Goal: Task Accomplishment & Management: Manage account settings

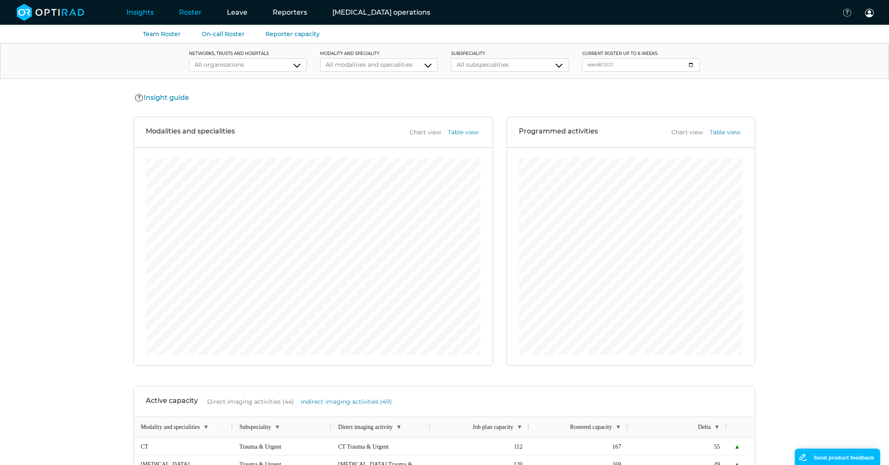
click at [191, 17] on link "Roster" at bounding box center [190, 12] width 48 height 33
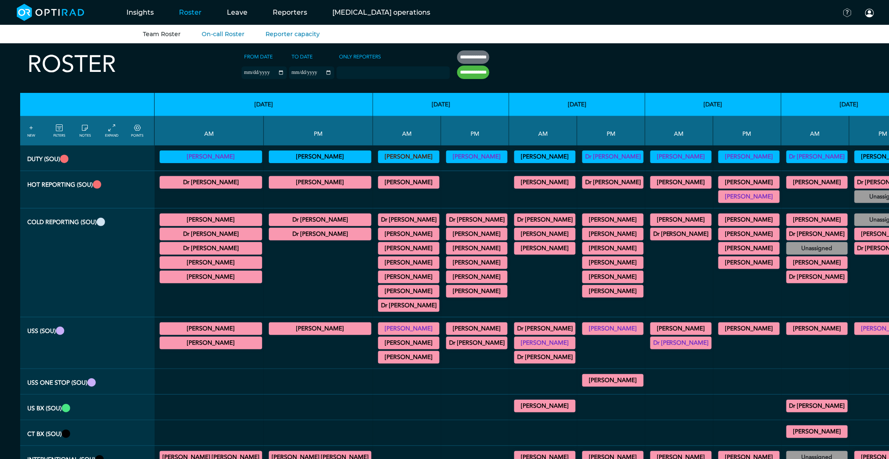
click at [202, 335] on div "Dr Mohammad Aslam General US 09:00 - 13:00 Actions" at bounding box center [211, 328] width 102 height 13
click at [205, 332] on summary "[PERSON_NAME]" at bounding box center [211, 328] width 100 height 10
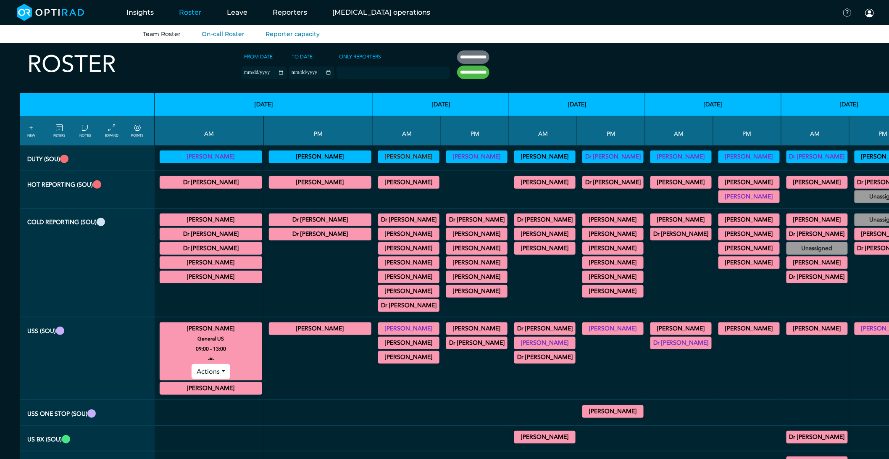
click at [221, 330] on summary "[PERSON_NAME]" at bounding box center [211, 328] width 100 height 10
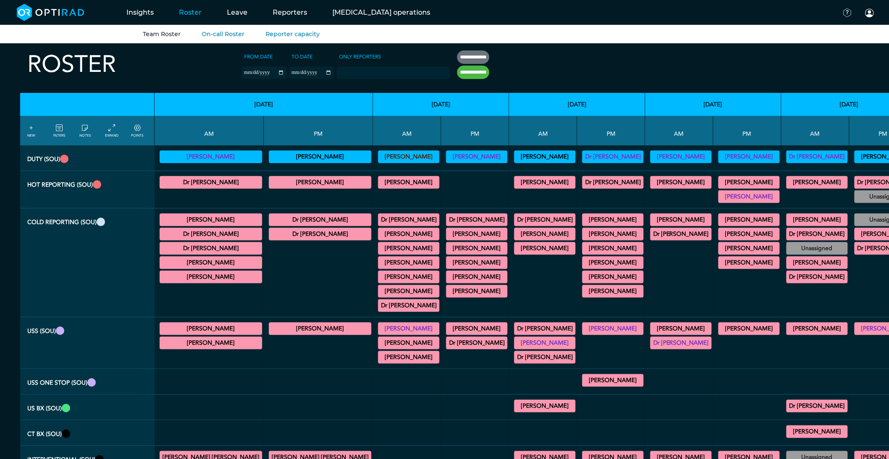
click at [208, 267] on summary "[PERSON_NAME]" at bounding box center [211, 262] width 100 height 10
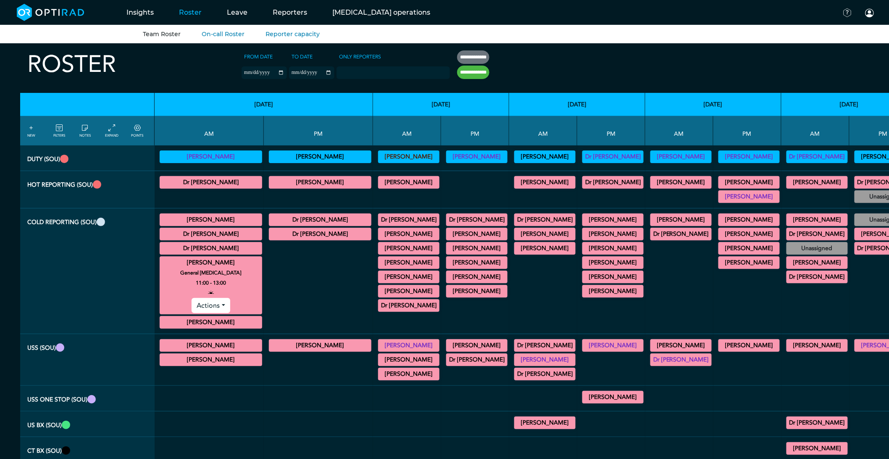
click at [208, 249] on summary "Dr [PERSON_NAME]" at bounding box center [211, 248] width 100 height 10
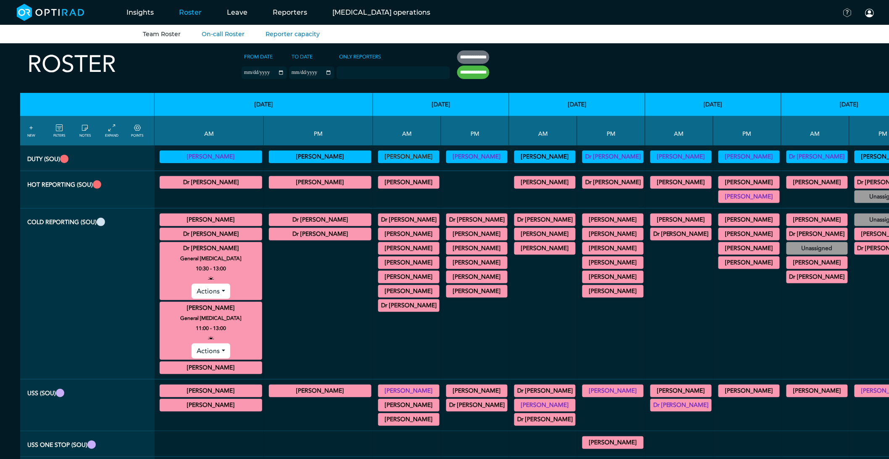
click at [215, 251] on summary "Dr [PERSON_NAME]" at bounding box center [211, 248] width 100 height 10
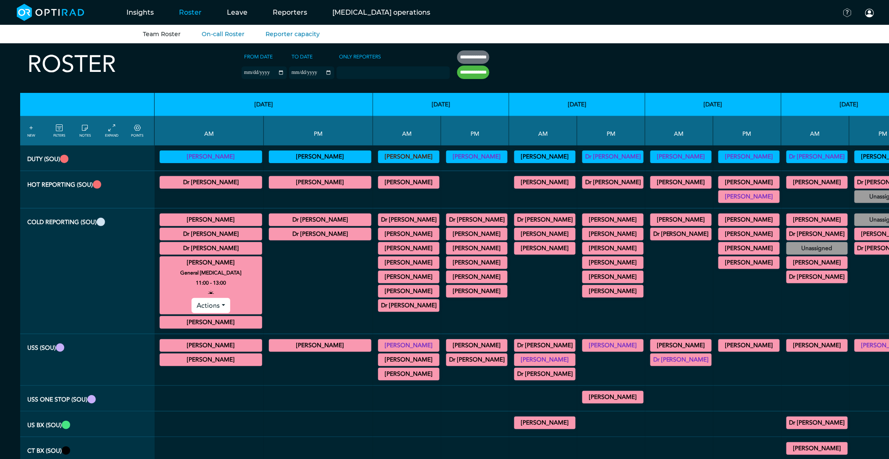
click at [213, 262] on summary "[PERSON_NAME]" at bounding box center [211, 262] width 100 height 10
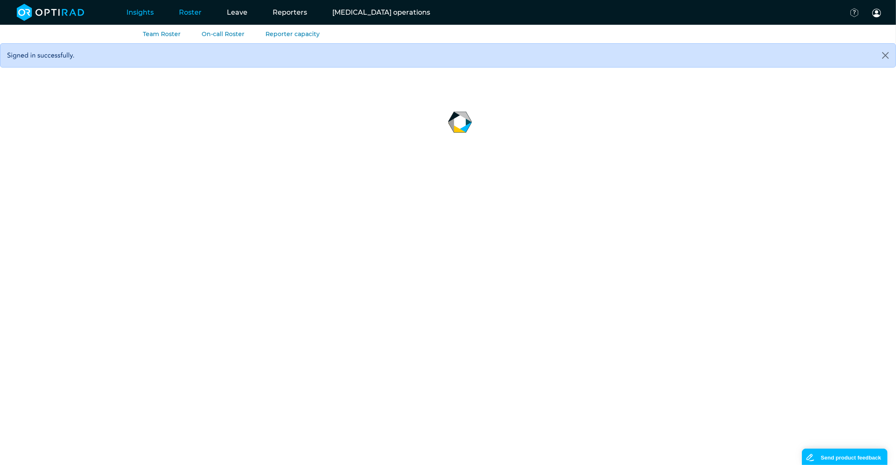
click at [197, 14] on link "Roster" at bounding box center [190, 12] width 48 height 33
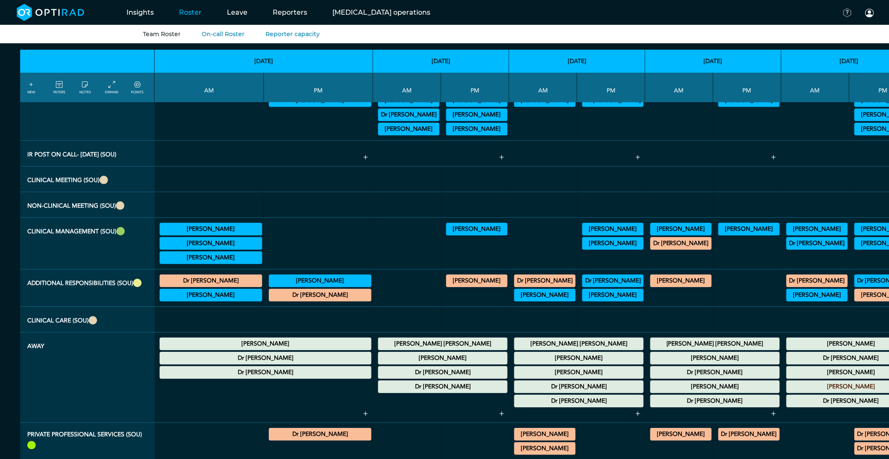
scroll to position [1074, 0]
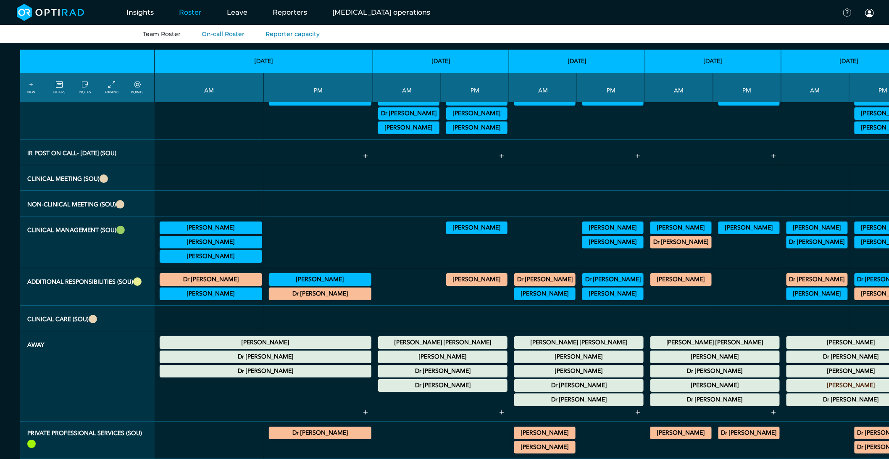
click at [255, 372] on summary "Dr [PERSON_NAME]" at bounding box center [265, 371] width 209 height 10
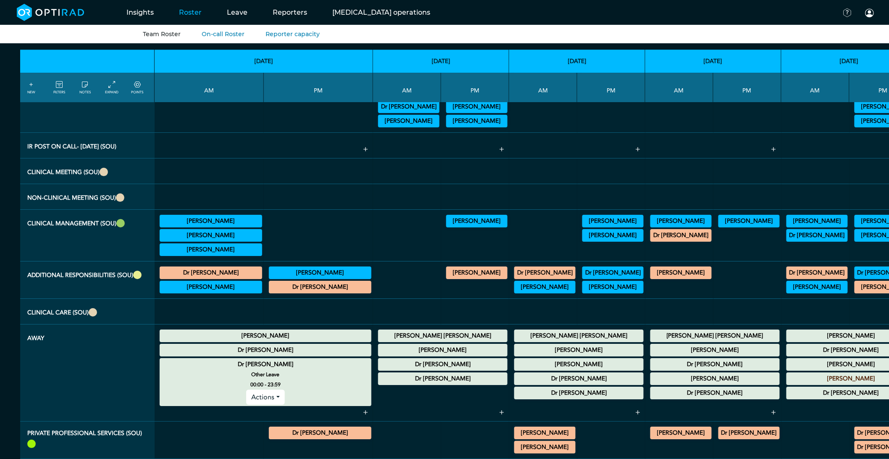
click at [246, 398] on button "Actions" at bounding box center [265, 396] width 38 height 15
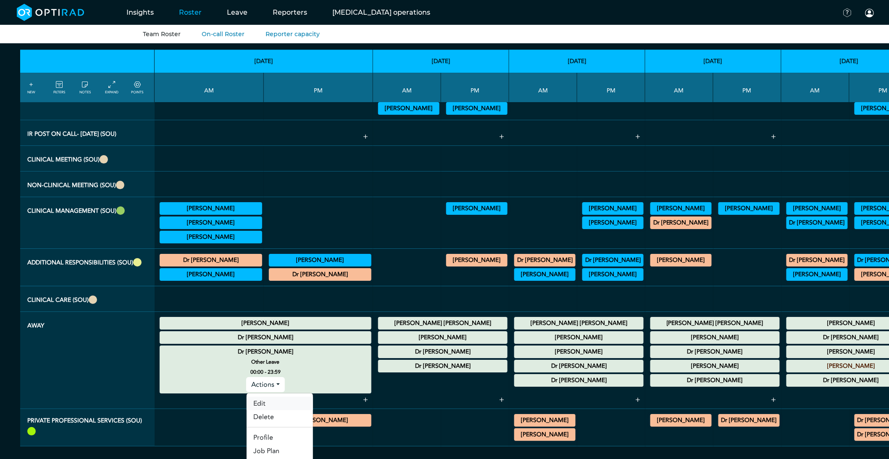
click at [247, 410] on link "Edit" at bounding box center [280, 402] width 66 height 13
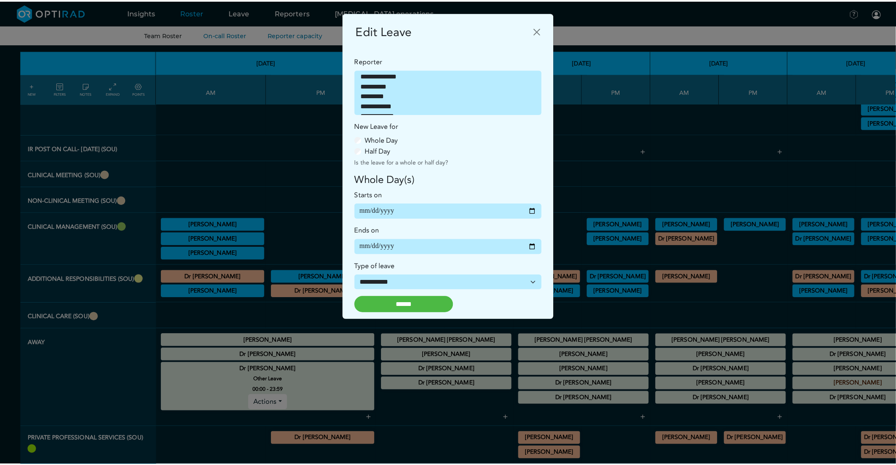
scroll to position [1073, 0]
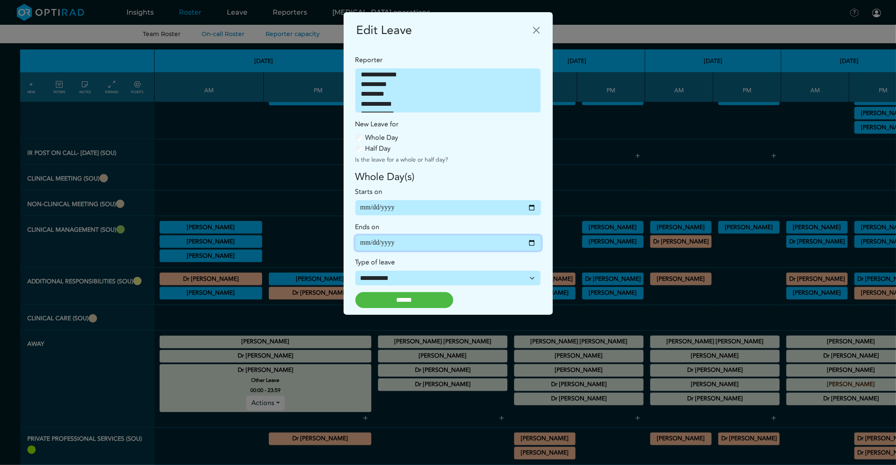
click at [531, 245] on input "**********" at bounding box center [448, 243] width 186 height 15
type input "**********"
click at [410, 297] on input "******" at bounding box center [404, 300] width 98 height 16
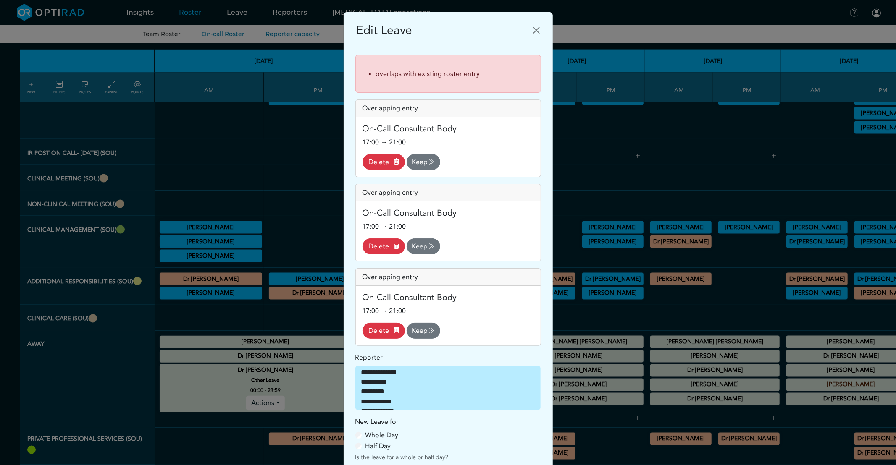
scroll to position [202, 0]
drag, startPoint x: 427, startPoint y: 160, endPoint x: 488, endPoint y: 43, distance: 132.3
click at [428, 160] on icon "submit" at bounding box center [431, 161] width 7 height 9
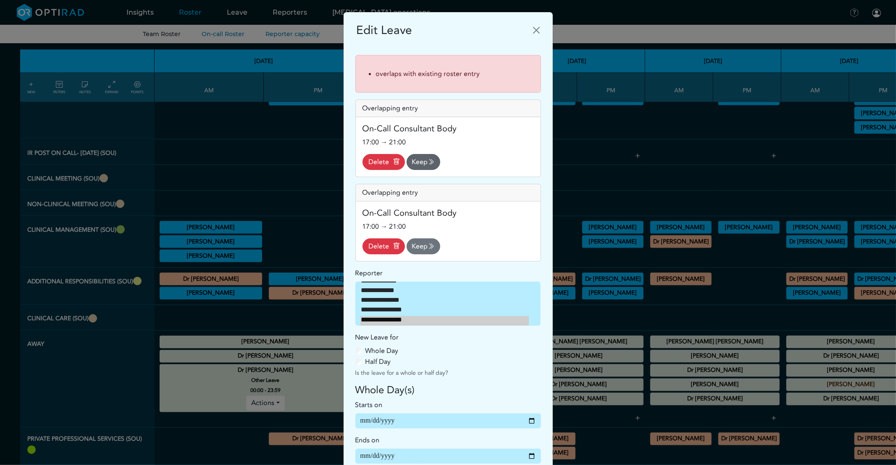
click at [428, 162] on icon "submit" at bounding box center [431, 161] width 7 height 9
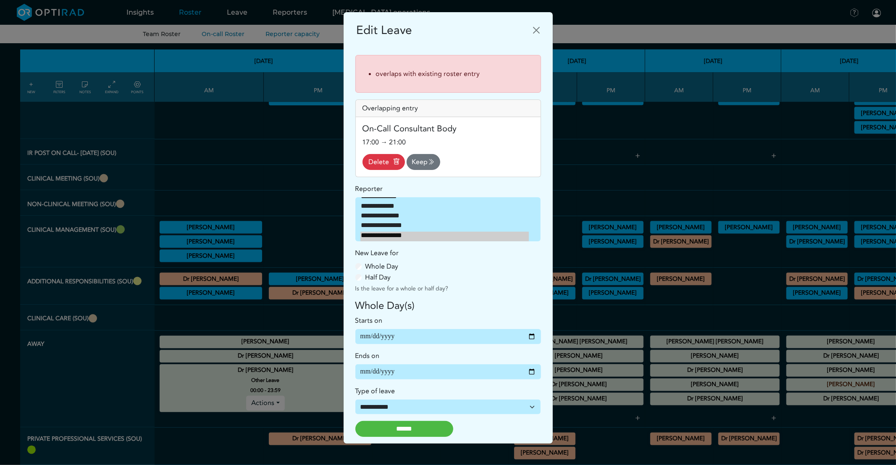
click at [413, 157] on button "Keep" at bounding box center [424, 162] width 34 height 16
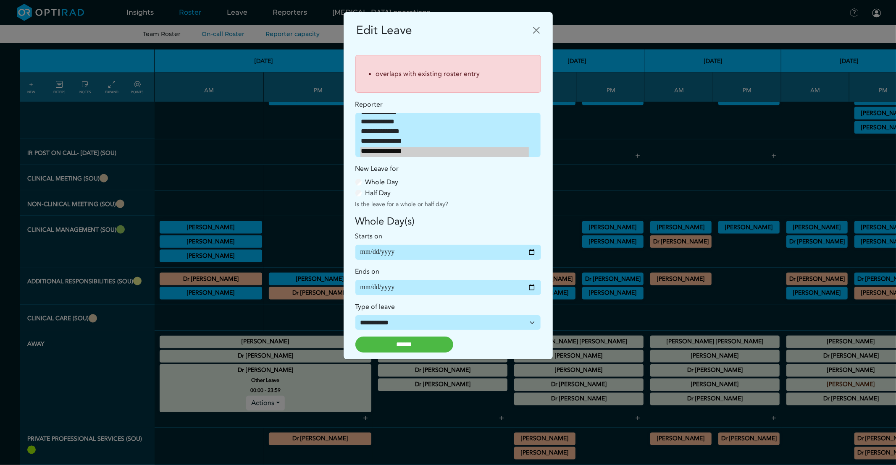
click at [402, 343] on input "******" at bounding box center [404, 345] width 98 height 16
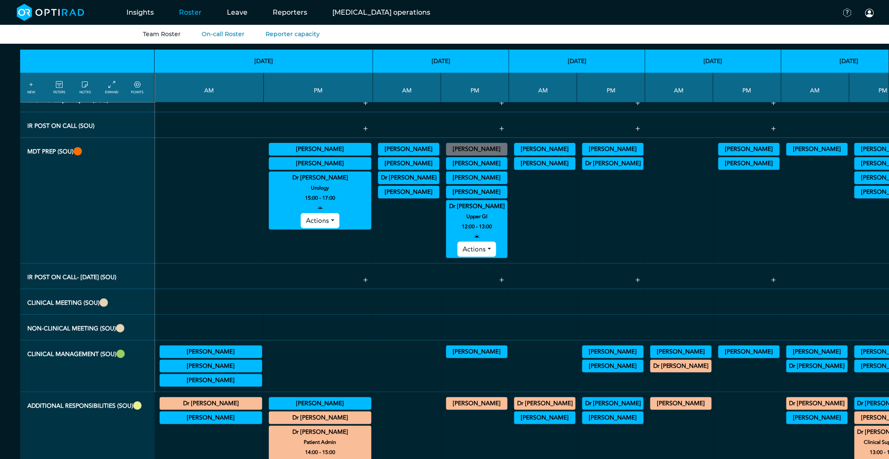
scroll to position [1247, 0]
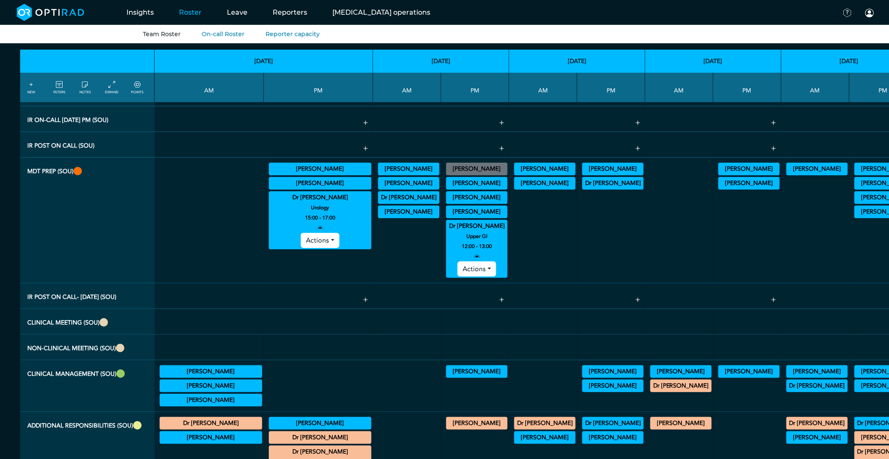
drag, startPoint x: 264, startPoint y: 201, endPoint x: 373, endPoint y: 264, distance: 125.7
click at [270, 202] on summary "Dr [PERSON_NAME]" at bounding box center [320, 197] width 100 height 10
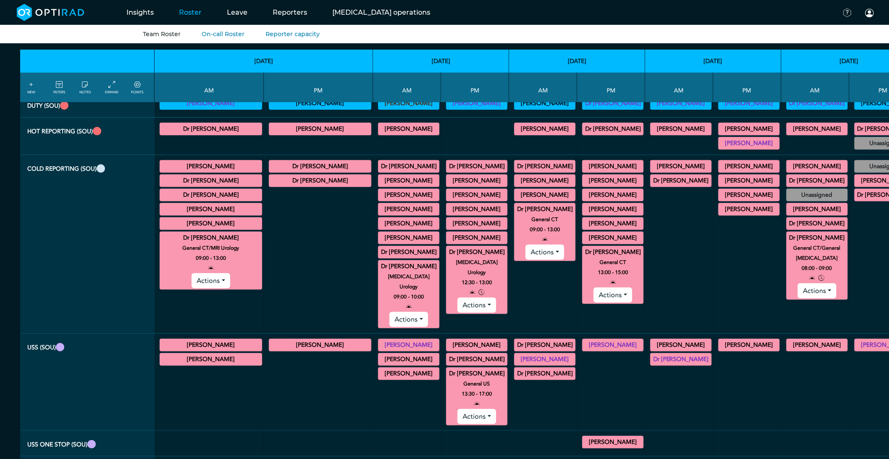
scroll to position [0, 0]
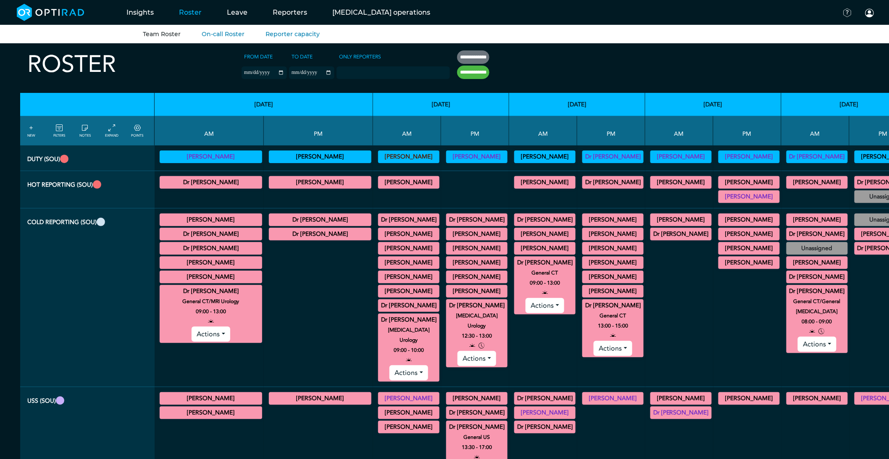
click at [107, 133] on link "EXPAND" at bounding box center [111, 130] width 13 height 15
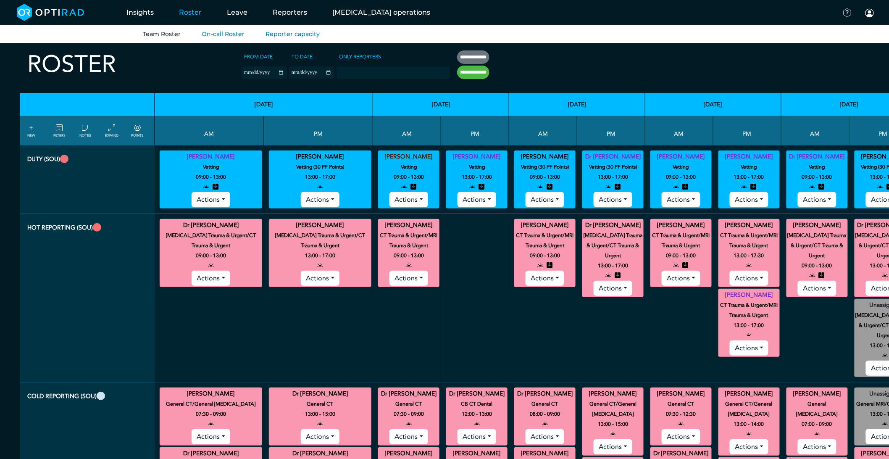
click at [107, 133] on link "EXPAND" at bounding box center [111, 130] width 13 height 15
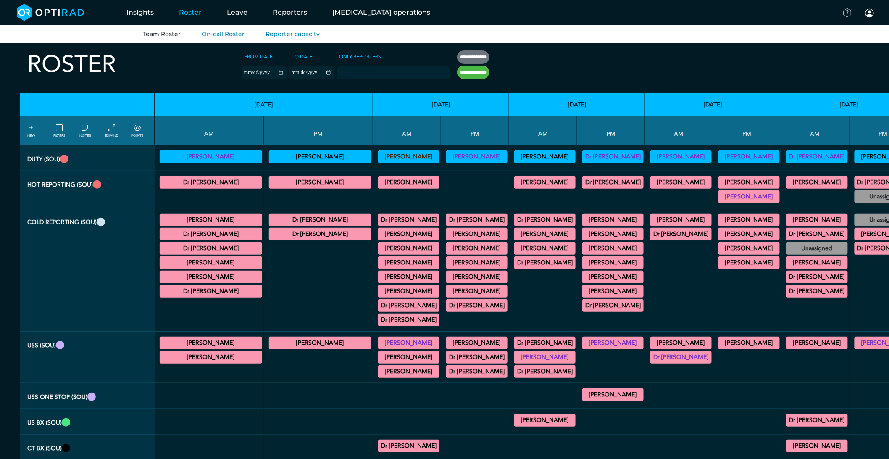
click at [447, 250] on summary "[PERSON_NAME]" at bounding box center [476, 248] width 59 height 10
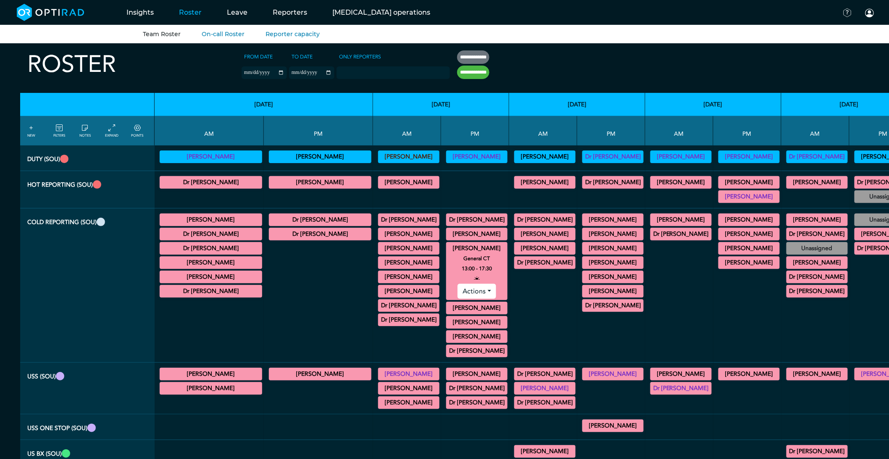
click at [457, 288] on button "Actions" at bounding box center [476, 290] width 38 height 15
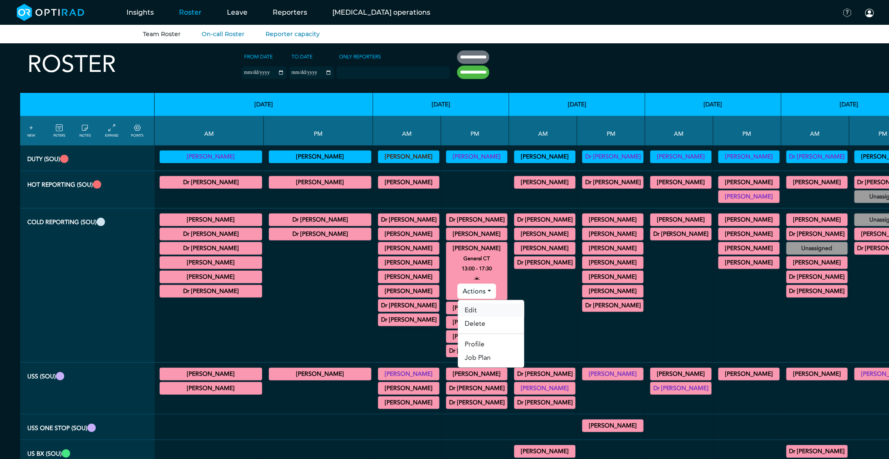
click at [458, 313] on link "Edit" at bounding box center [491, 309] width 66 height 13
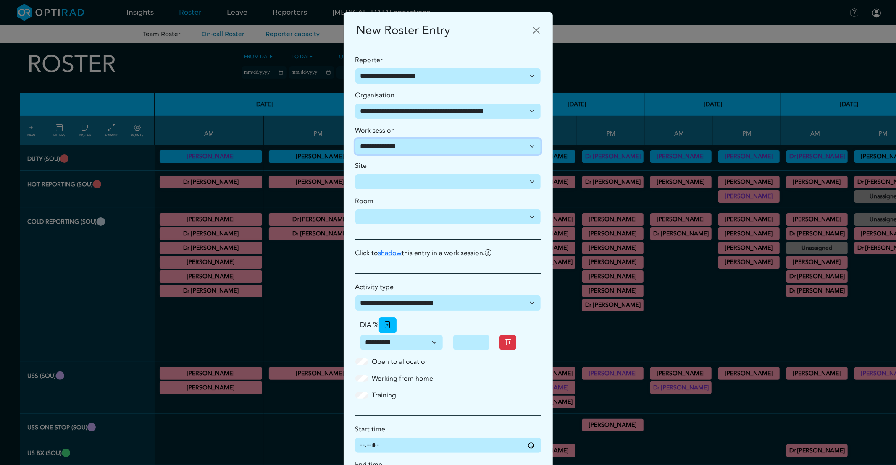
click at [412, 152] on select "**********" at bounding box center [448, 146] width 186 height 15
click at [255, 306] on div "**********" at bounding box center [448, 232] width 896 height 465
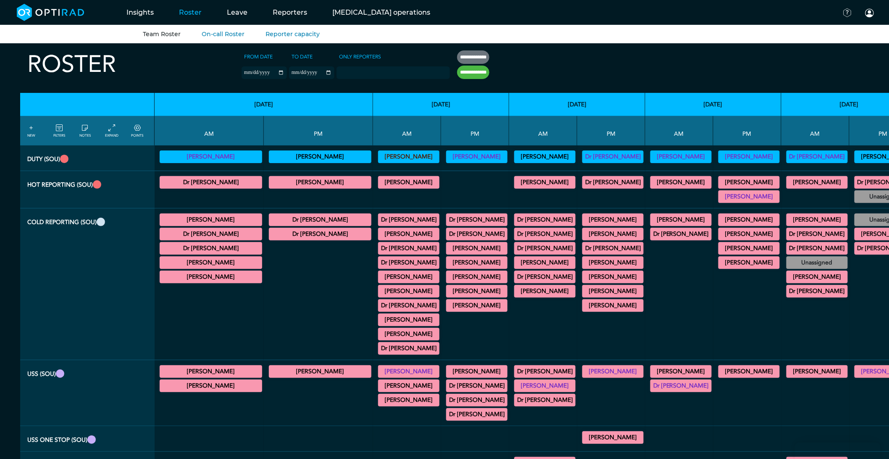
click at [447, 264] on summary "[PERSON_NAME]" at bounding box center [476, 262] width 59 height 10
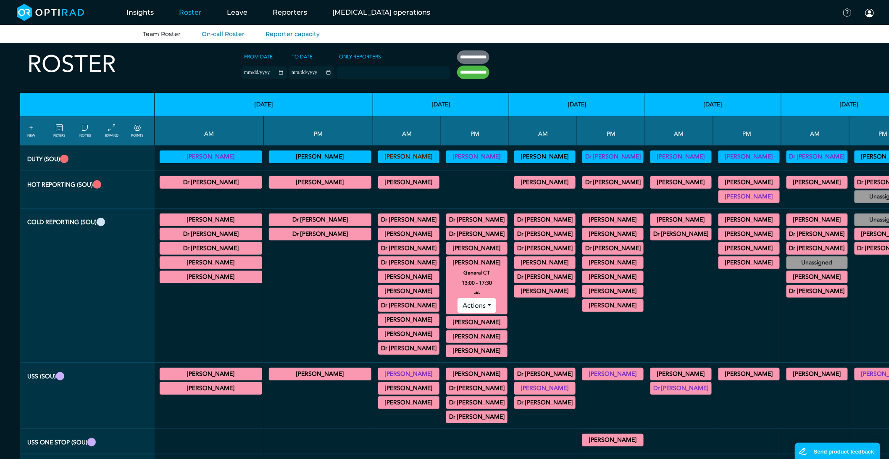
click at [457, 313] on button "Actions" at bounding box center [476, 305] width 38 height 15
click at [458, 324] on link "Edit" at bounding box center [491, 324] width 66 height 13
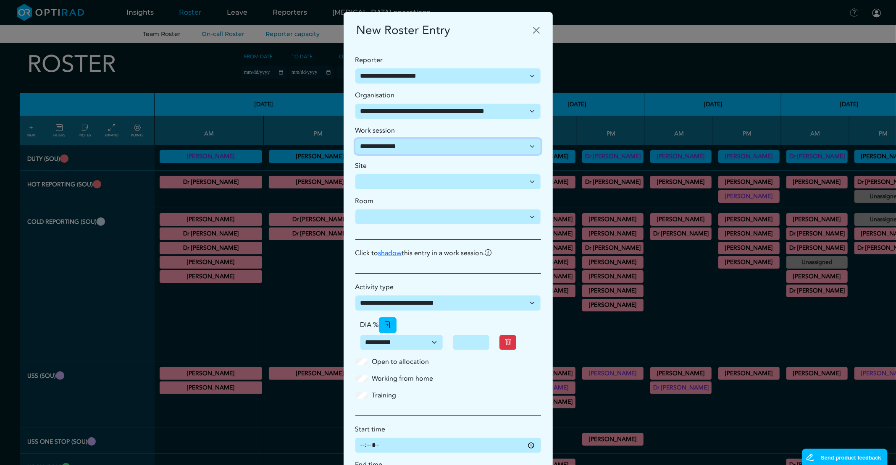
click at [392, 146] on select "**********" at bounding box center [448, 146] width 186 height 15
select select "**********"
click at [355, 139] on select "**********" at bounding box center [448, 146] width 186 height 15
click at [419, 307] on select "**********" at bounding box center [448, 303] width 186 height 15
click at [355, 296] on select "**********" at bounding box center [448, 303] width 186 height 15
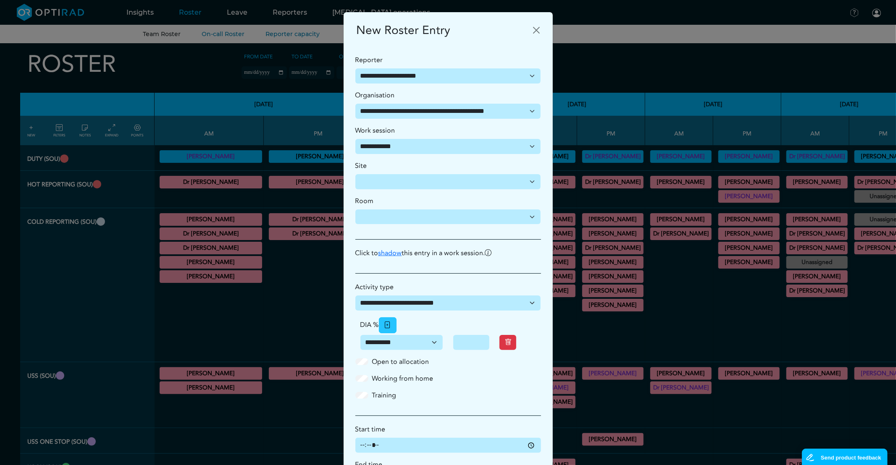
click at [383, 321] on button "button" at bounding box center [388, 326] width 18 height 16
type input "**"
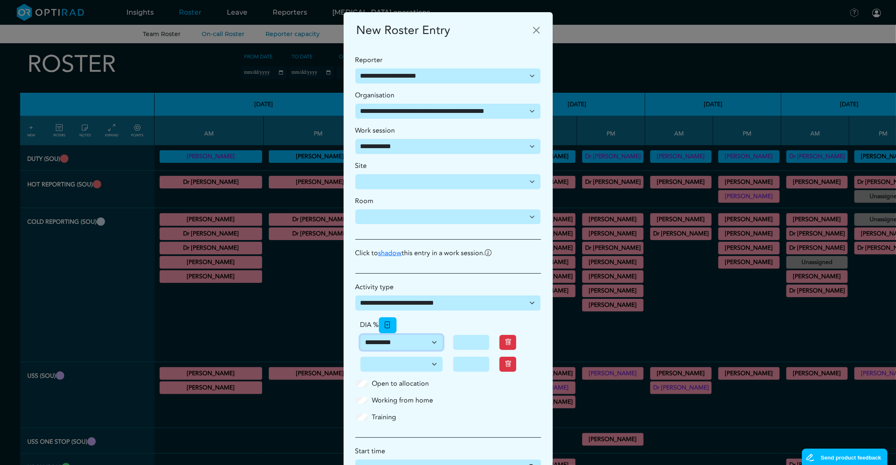
click at [402, 348] on select "**********" at bounding box center [401, 342] width 83 height 15
select select "**********"
click at [360, 336] on select "**********" at bounding box center [401, 342] width 83 height 15
click at [423, 366] on select "**********" at bounding box center [401, 364] width 83 height 15
select select "**********"
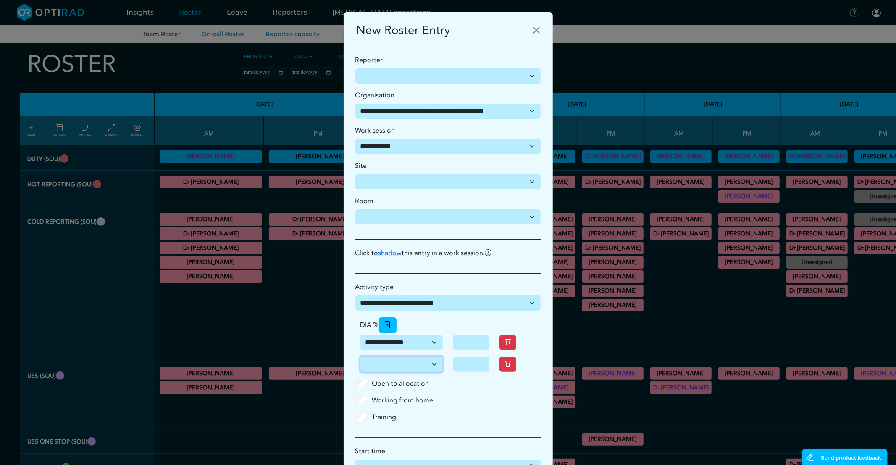
click at [360, 357] on select "**********" at bounding box center [401, 364] width 83 height 15
click at [466, 367] on input "*" at bounding box center [471, 364] width 37 height 15
type input "**"
click at [472, 425] on div "Open to allocation Working from home Training" at bounding box center [448, 404] width 196 height 50
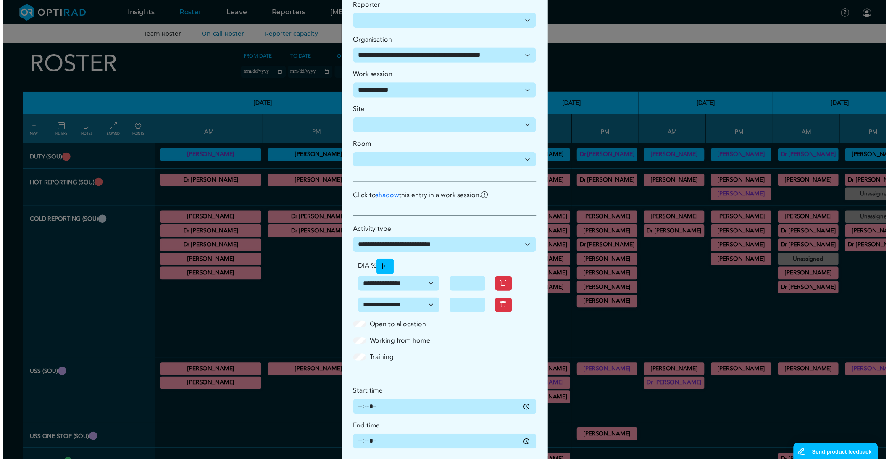
scroll to position [104, 0]
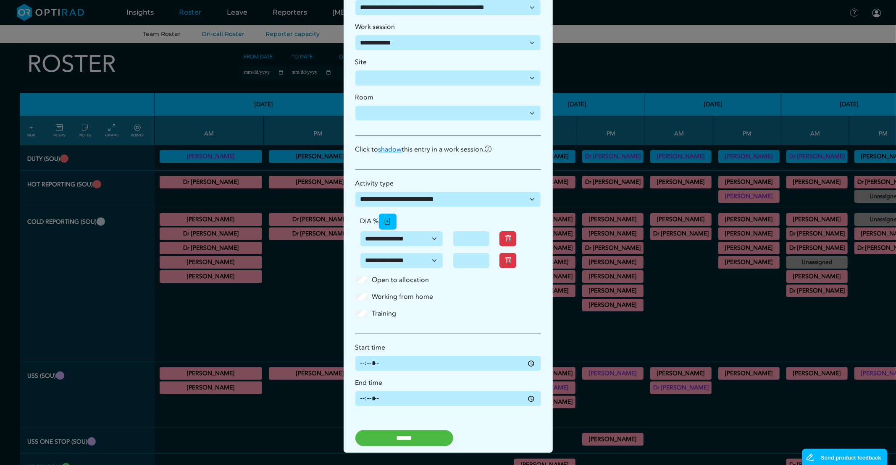
click at [412, 441] on input "******" at bounding box center [404, 438] width 98 height 16
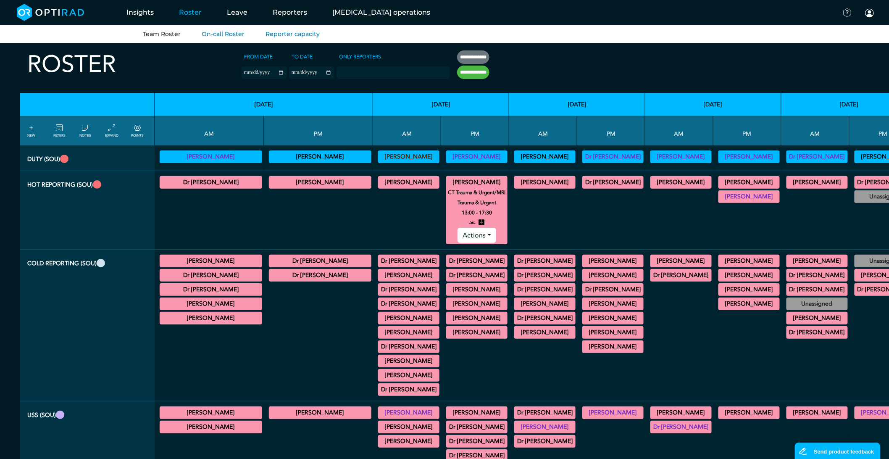
click at [447, 183] on summary "Dr Kaushalkumar Suthar" at bounding box center [476, 182] width 59 height 10
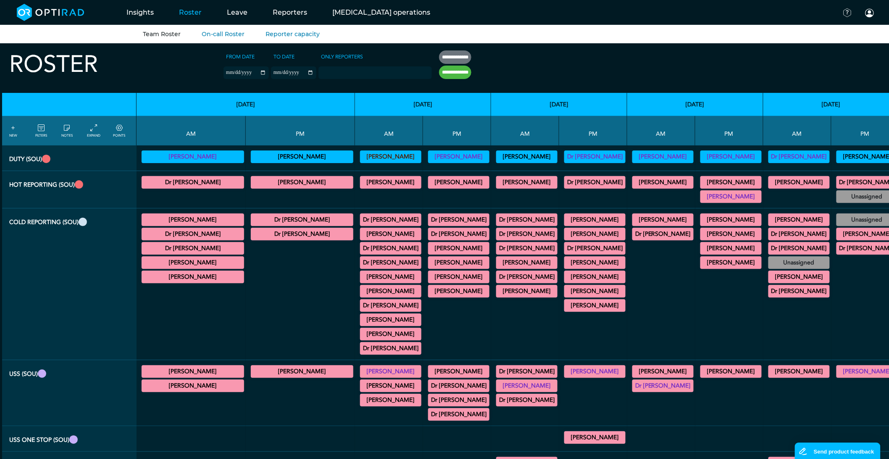
scroll to position [0, 0]
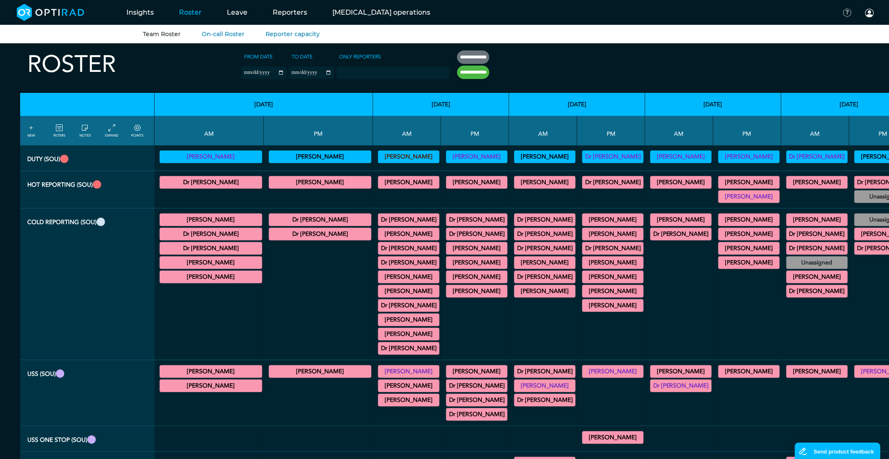
scroll to position [0, 284]
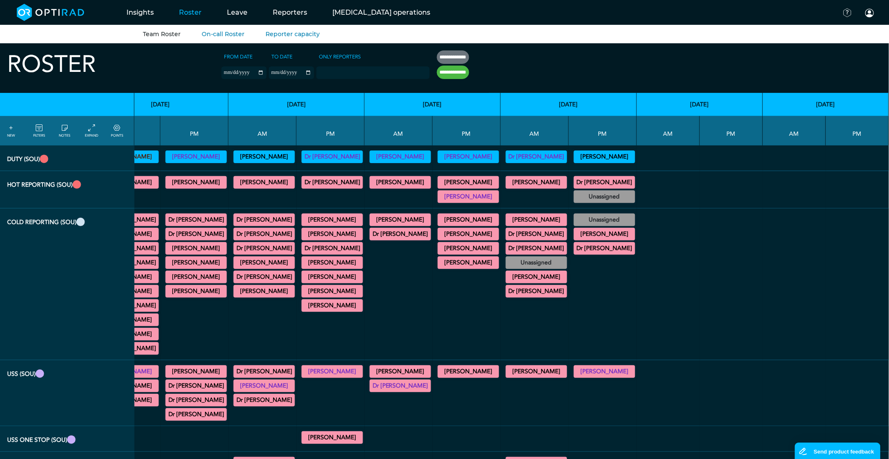
click at [8, 131] on icon at bounding box center [11, 127] width 7 height 9
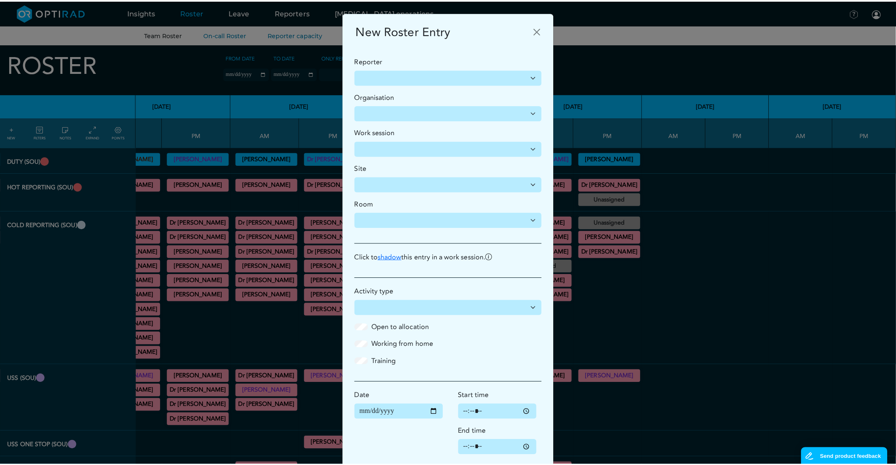
scroll to position [0, 277]
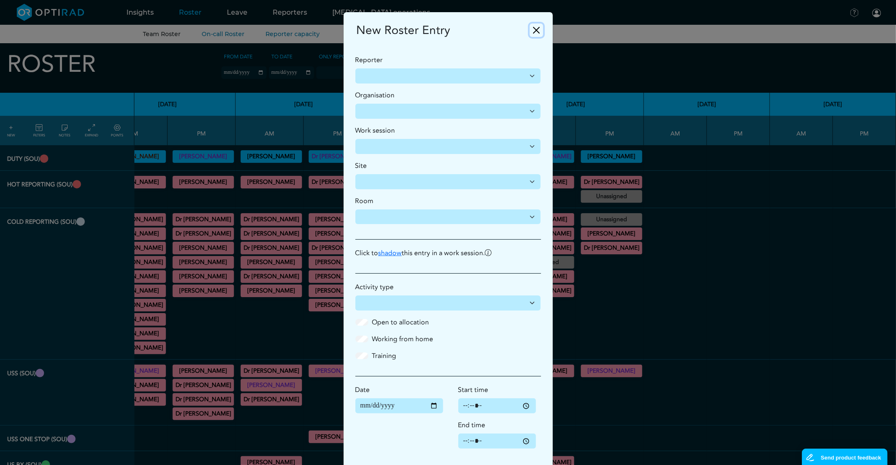
click at [531, 31] on button "Close" at bounding box center [536, 30] width 13 height 13
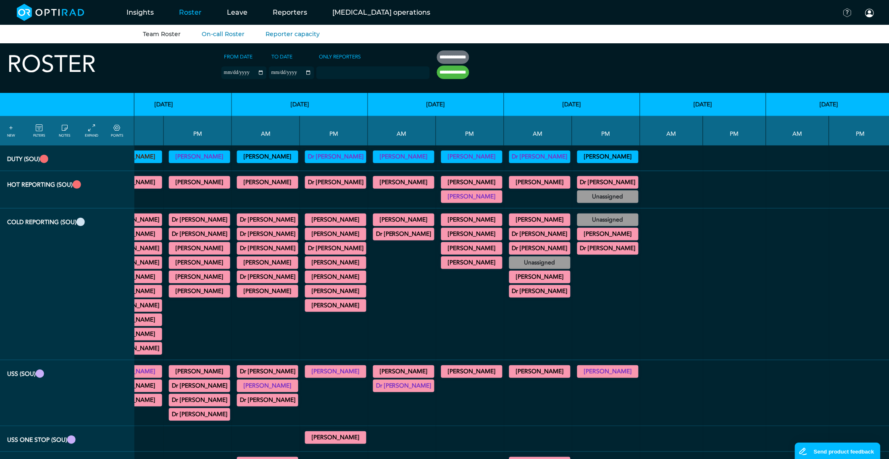
click at [42, 133] on link "FILTERS" at bounding box center [39, 130] width 12 height 15
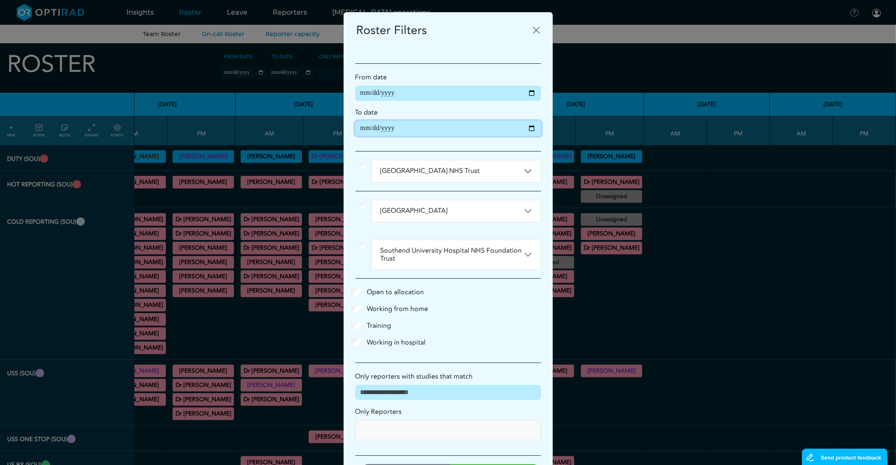
click at [527, 128] on input "**********" at bounding box center [448, 128] width 186 height 15
type input "**********"
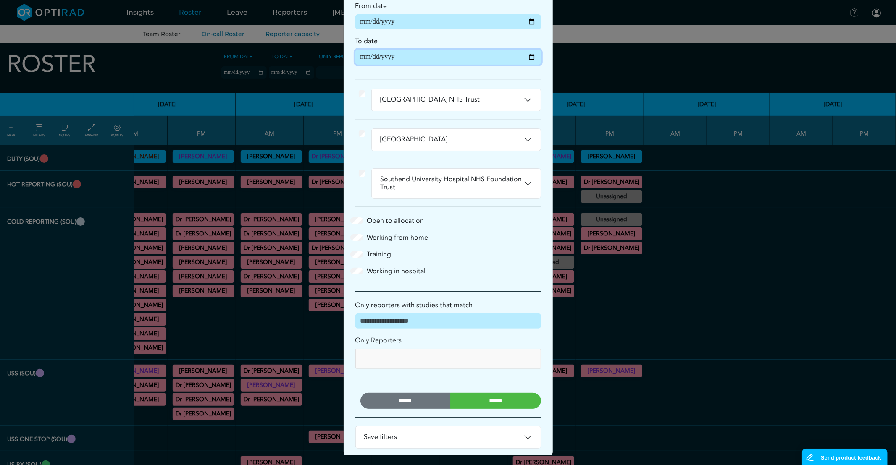
scroll to position [74, 0]
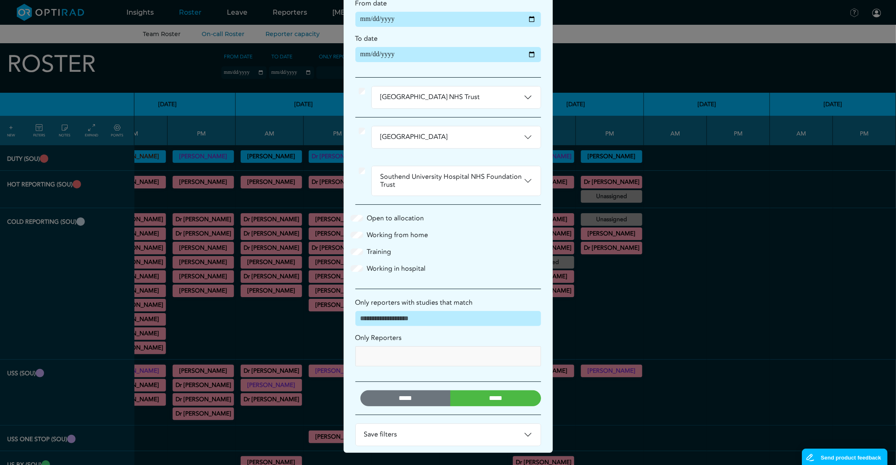
click at [476, 398] on input "*****" at bounding box center [495, 399] width 91 height 16
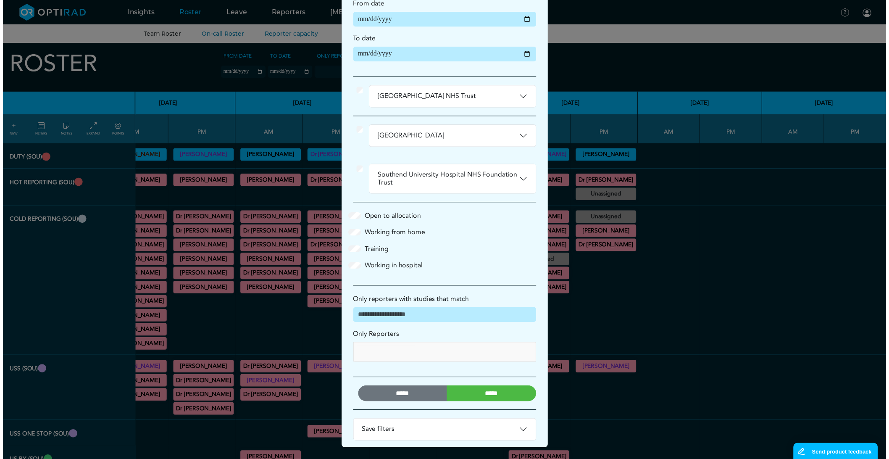
scroll to position [0, 0]
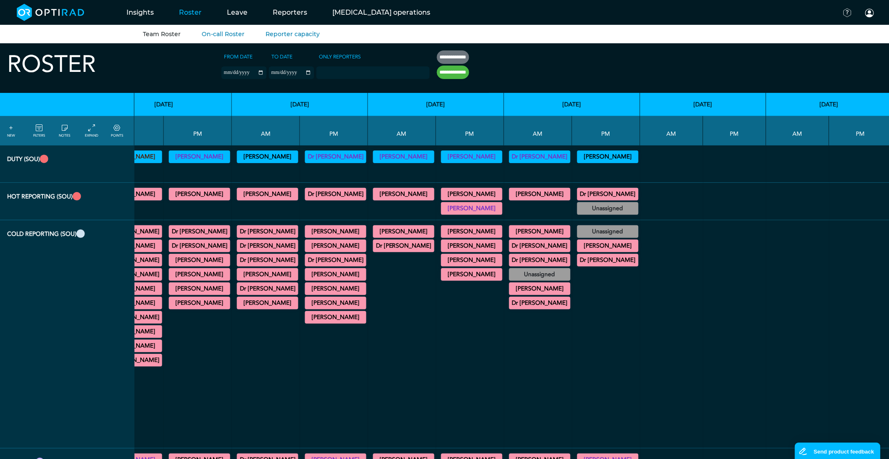
scroll to position [0, 1981]
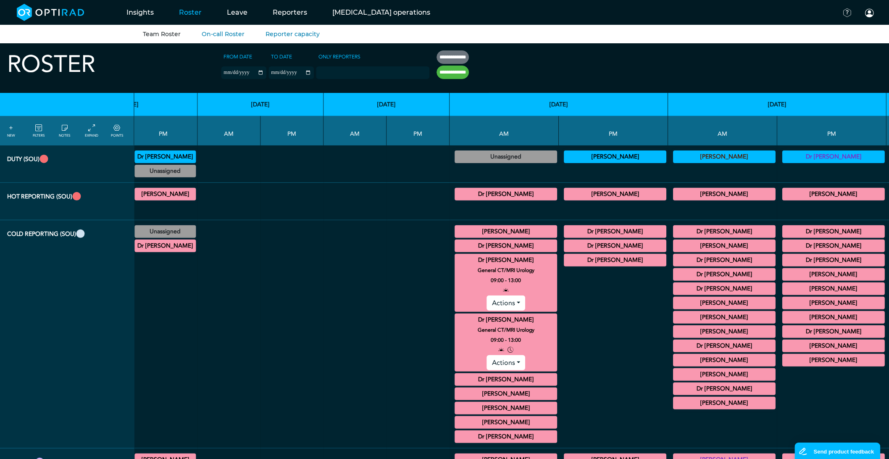
click at [675, 290] on summary "Dr [PERSON_NAME]" at bounding box center [725, 288] width 100 height 10
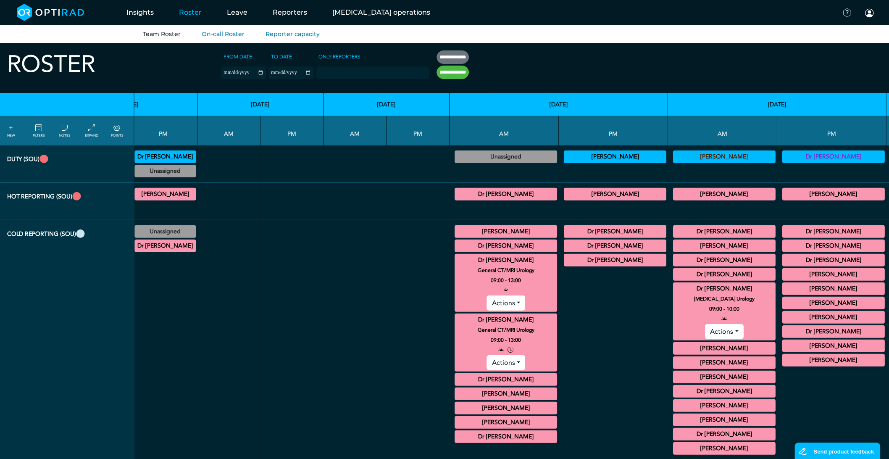
click at [675, 278] on summary "Dr [PERSON_NAME]" at bounding box center [725, 274] width 100 height 10
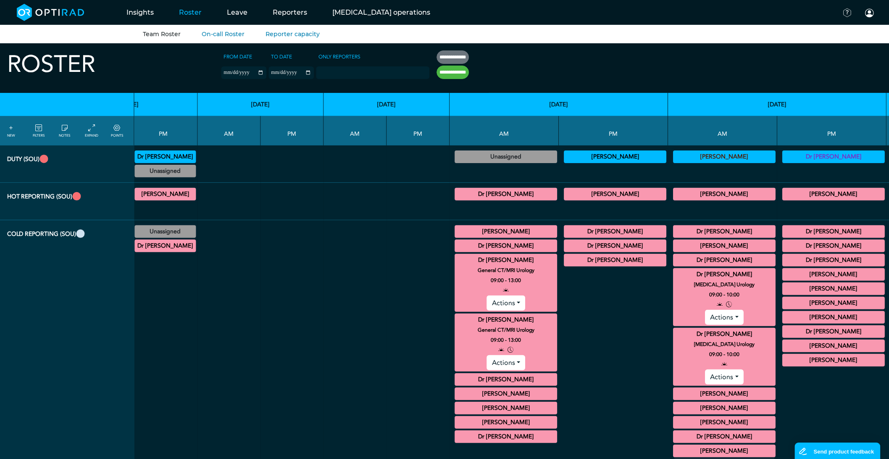
click at [675, 278] on summary "Dr [PERSON_NAME]" at bounding box center [725, 274] width 100 height 10
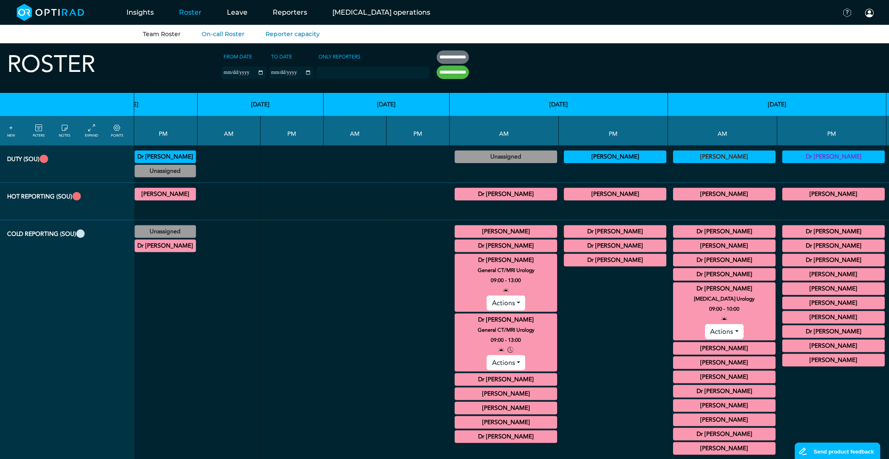
click at [675, 291] on summary "Dr [PERSON_NAME]" at bounding box center [725, 288] width 100 height 10
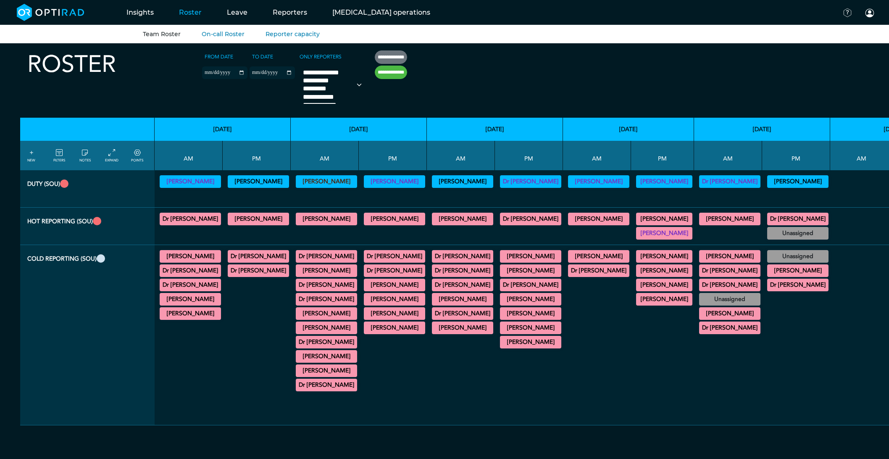
select select
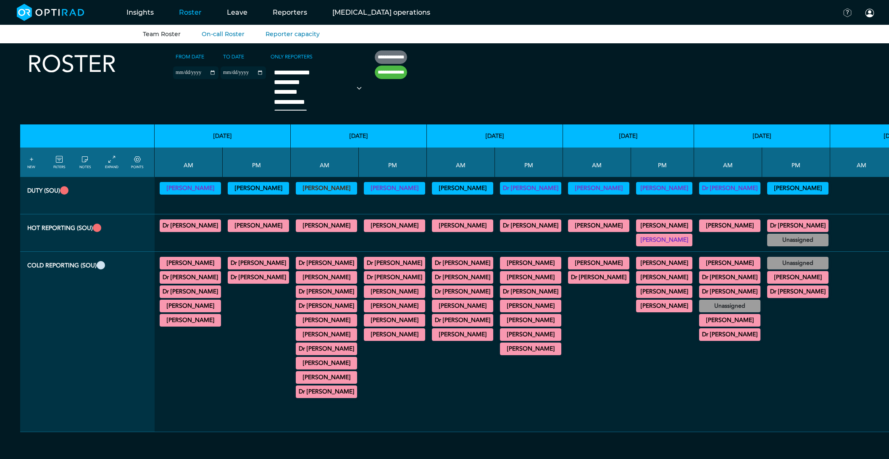
scroll to position [0, 1155]
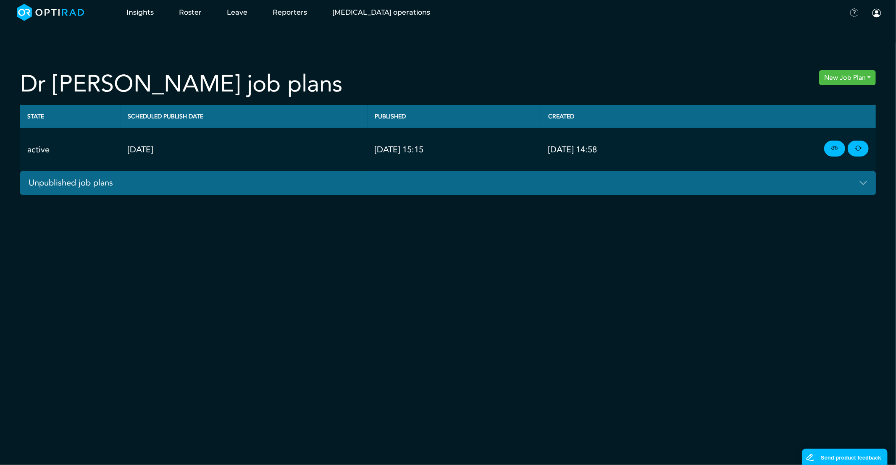
click at [864, 181] on button "Unpublished job plans" at bounding box center [448, 183] width 856 height 24
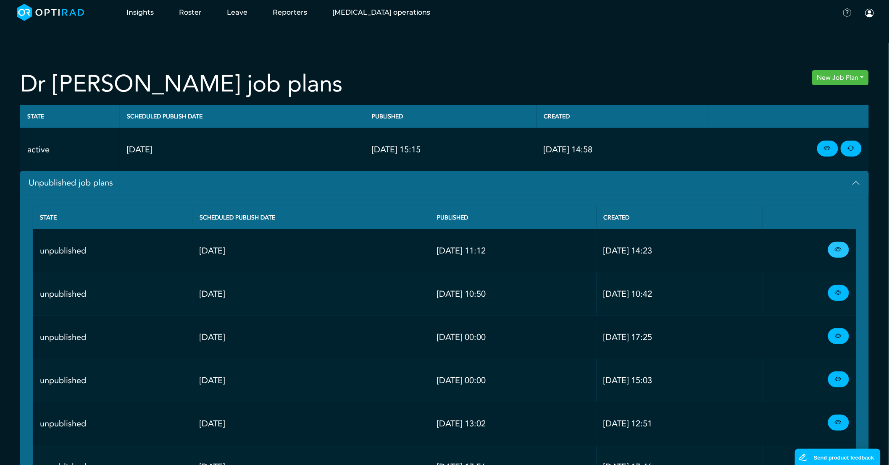
click at [842, 254] on link at bounding box center [838, 250] width 21 height 16
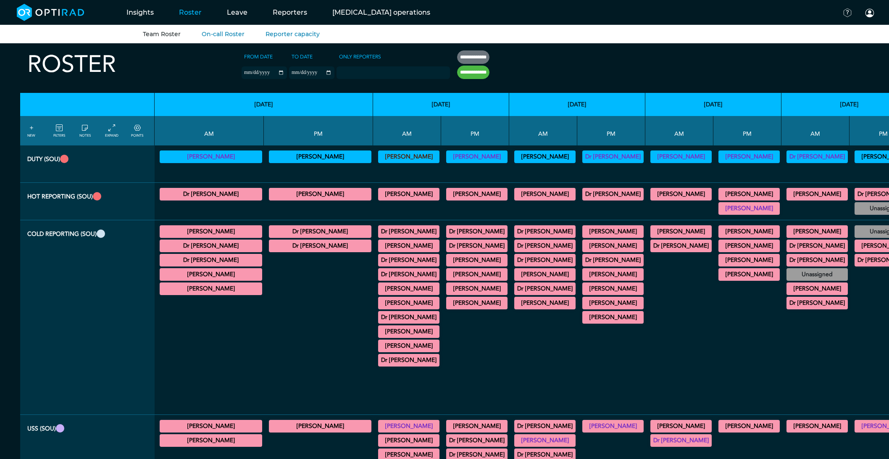
scroll to position [0, 1981]
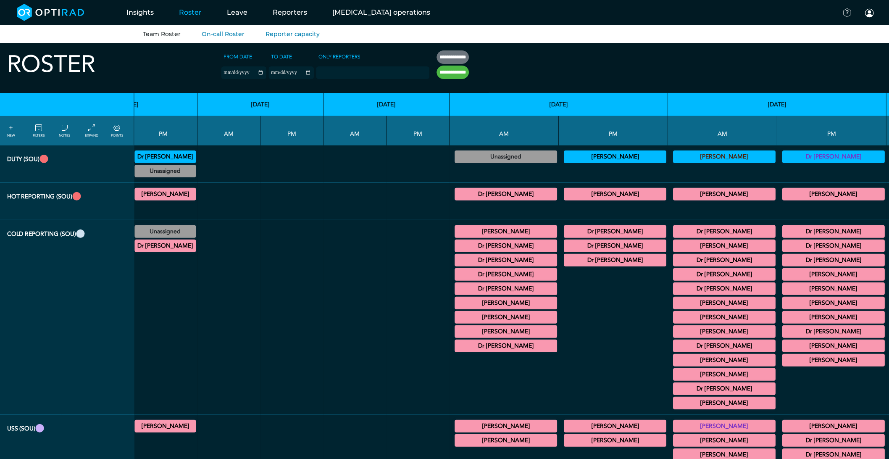
click at [675, 291] on summary "Dr [PERSON_NAME]" at bounding box center [725, 288] width 100 height 10
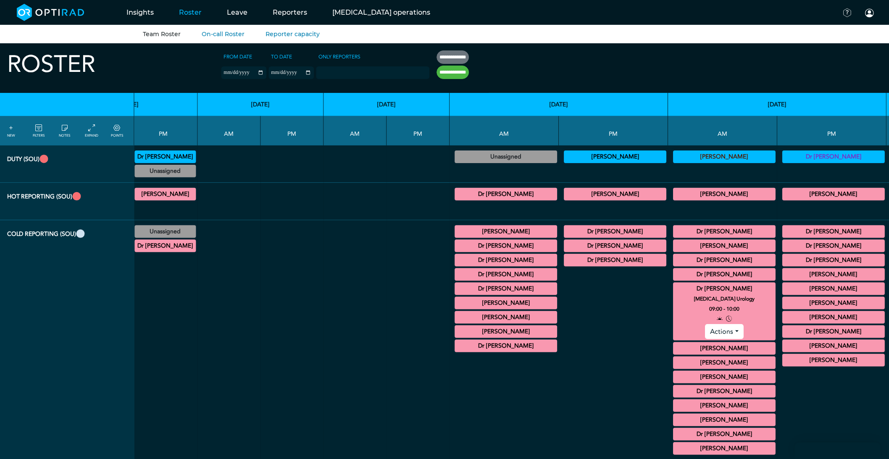
click at [705, 334] on button "Actions" at bounding box center [724, 331] width 38 height 15
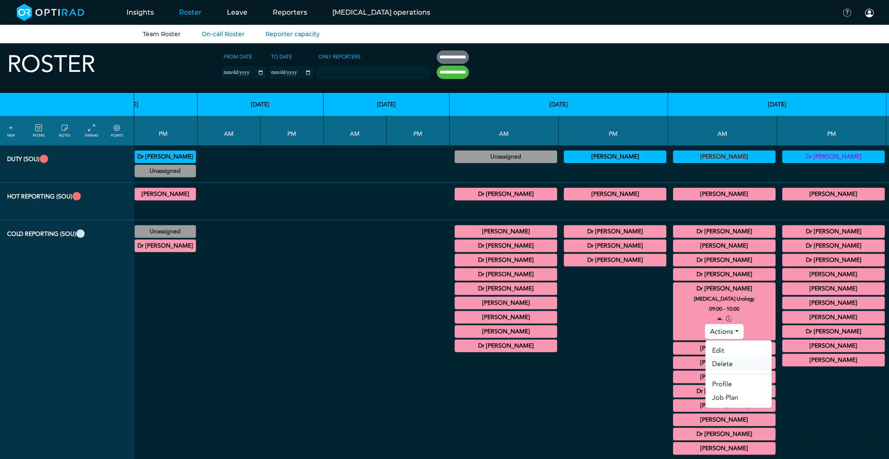
click at [706, 366] on link "Delete" at bounding box center [739, 363] width 66 height 13
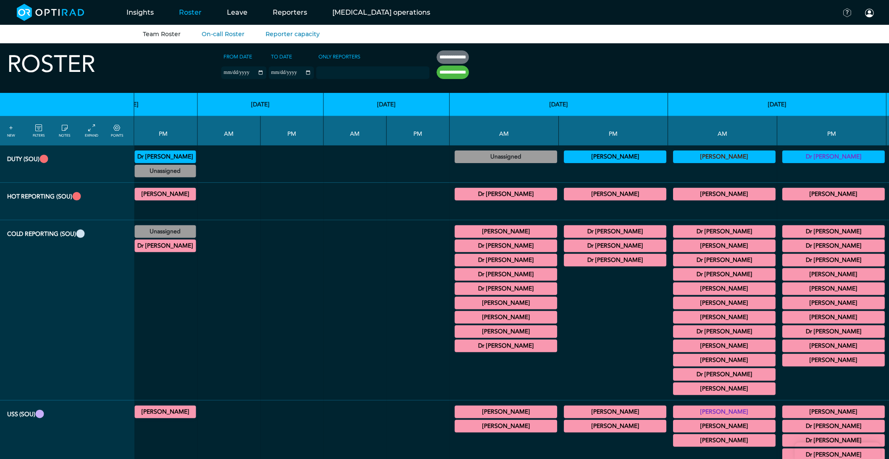
click at [675, 336] on summary "Dr [PERSON_NAME]" at bounding box center [725, 331] width 100 height 10
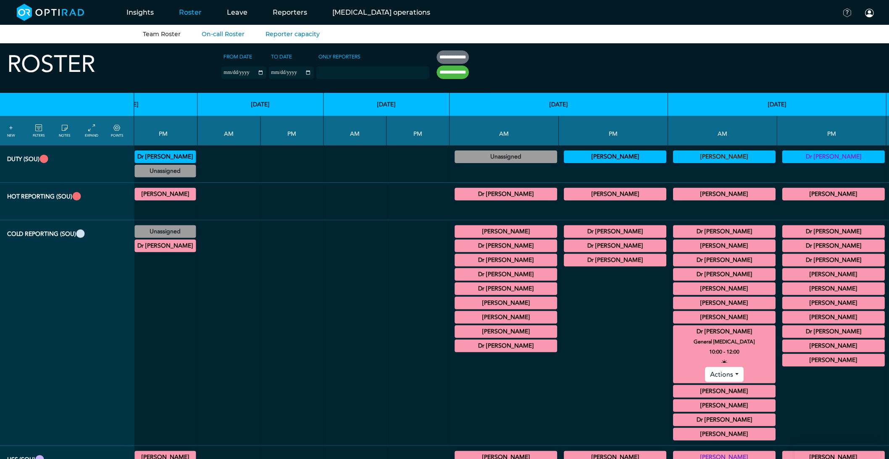
click at [675, 336] on summary "Dr [PERSON_NAME]" at bounding box center [725, 331] width 100 height 10
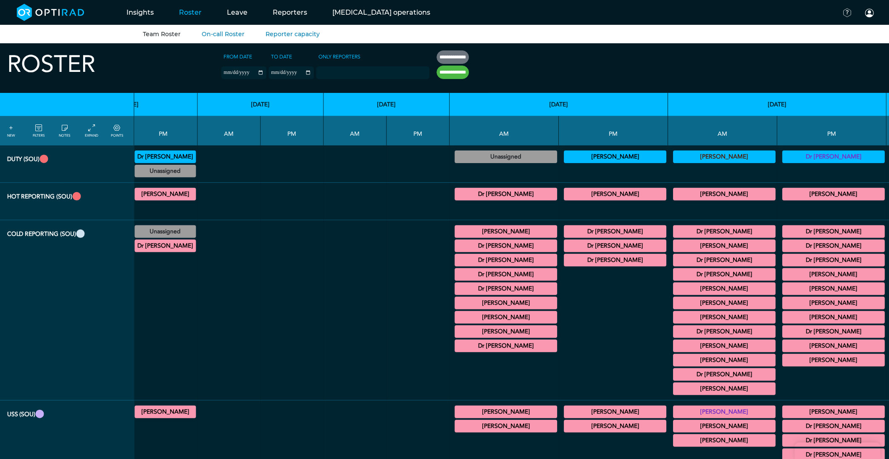
scroll to position [0, 0]
click at [784, 435] on summary "Dr [PERSON_NAME]" at bounding box center [834, 440] width 100 height 10
click at [784, 421] on summary "Dr [PERSON_NAME]" at bounding box center [834, 426] width 100 height 10
drag, startPoint x: 482, startPoint y: 412, endPoint x: 500, endPoint y: 41, distance: 371.7
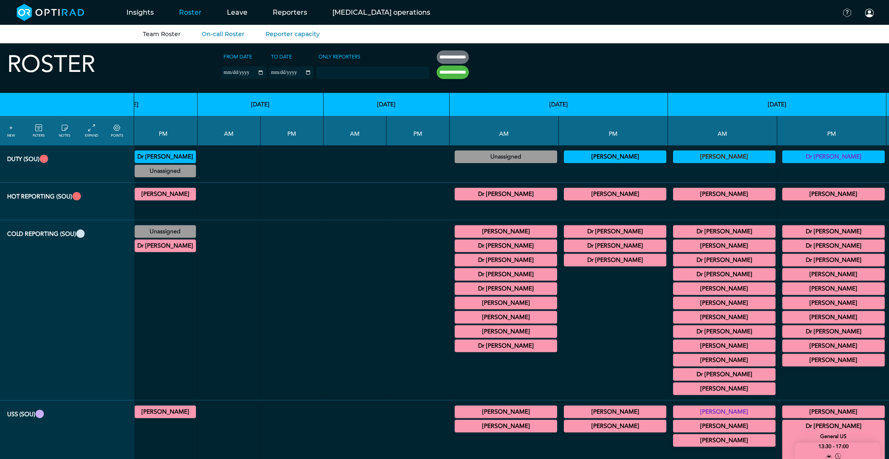
click at [784, 421] on summary "Dr [PERSON_NAME]" at bounding box center [834, 426] width 100 height 10
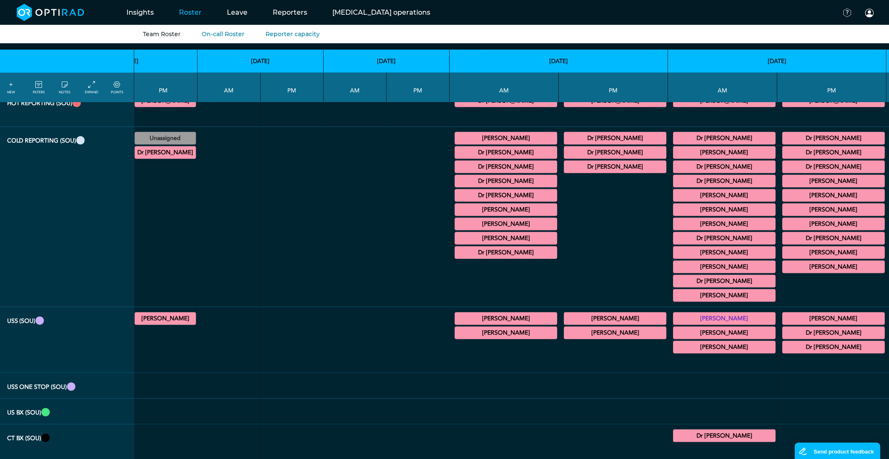
click at [675, 430] on summary "Dr [PERSON_NAME]" at bounding box center [725, 435] width 100 height 10
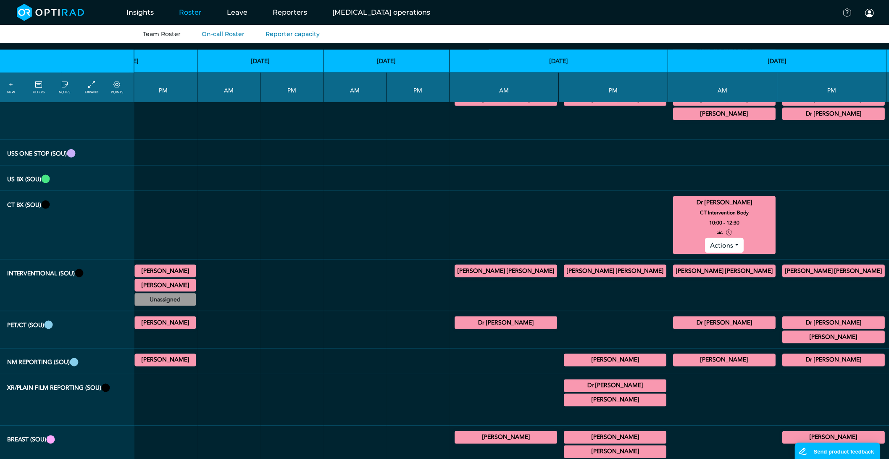
click at [675, 205] on summary "Dr [PERSON_NAME]" at bounding box center [725, 202] width 100 height 10
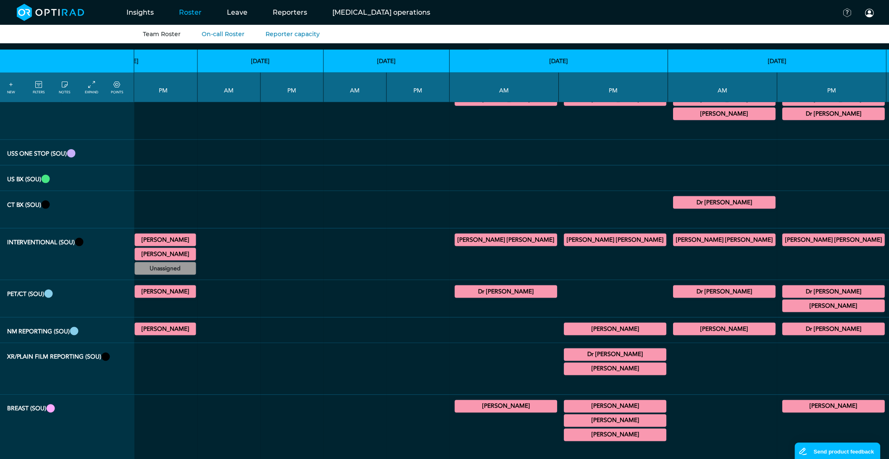
click at [675, 207] on summary "Dr [PERSON_NAME]" at bounding box center [725, 202] width 100 height 10
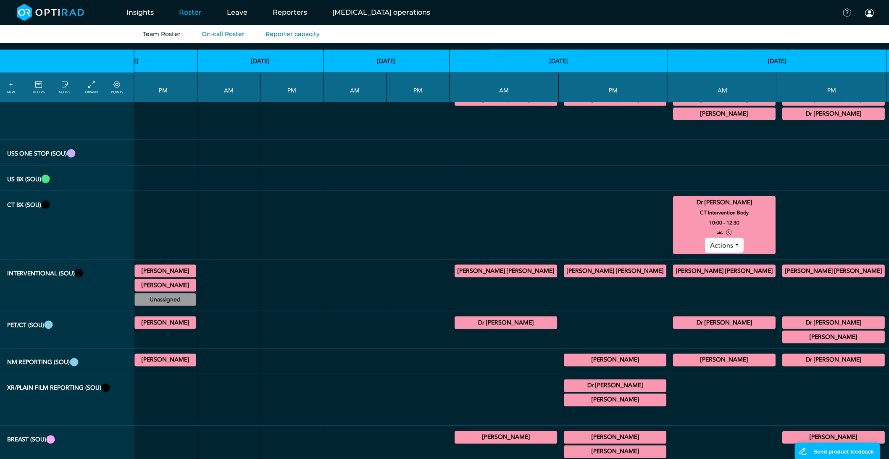
click at [705, 253] on button "Actions" at bounding box center [724, 245] width 38 height 15
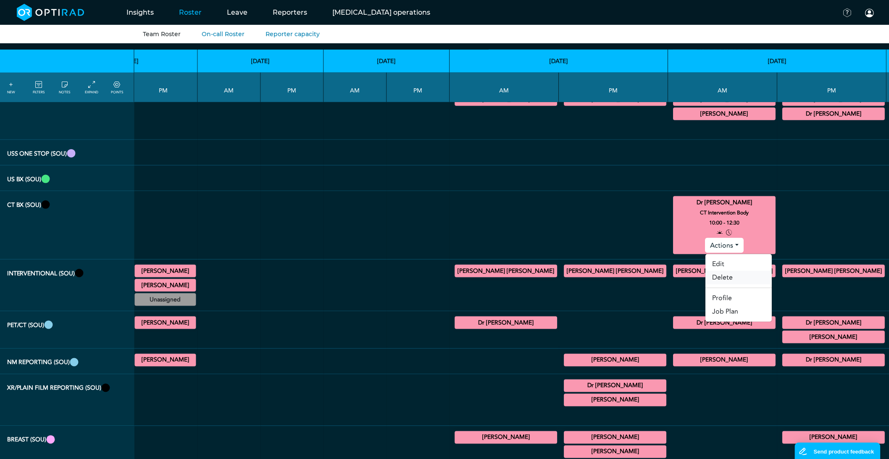
click at [706, 284] on link "Delete" at bounding box center [739, 277] width 66 height 13
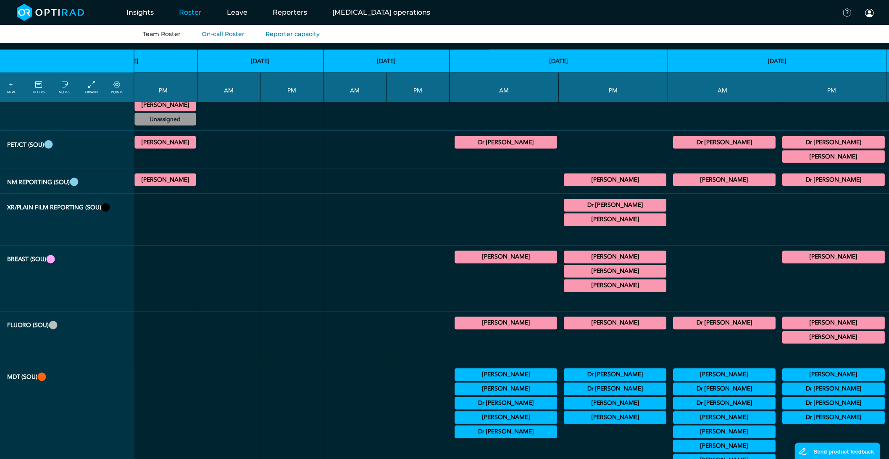
scroll to position [513, 1981]
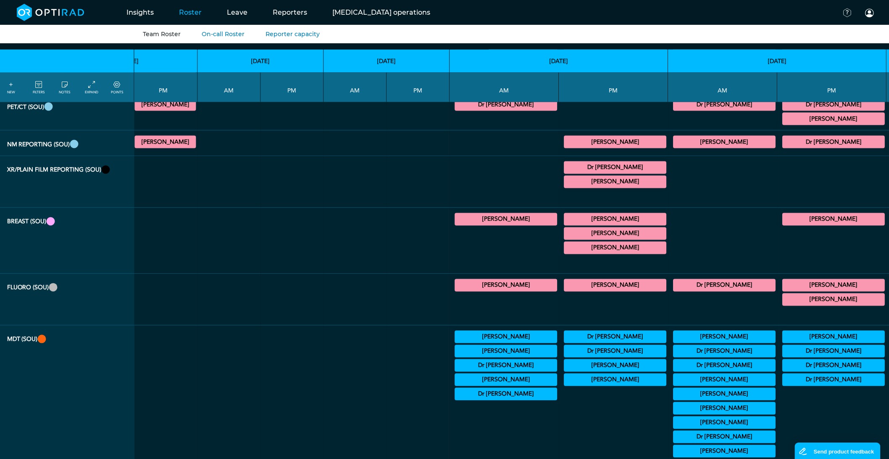
click at [565, 239] on summary "[PERSON_NAME]" at bounding box center [615, 233] width 100 height 10
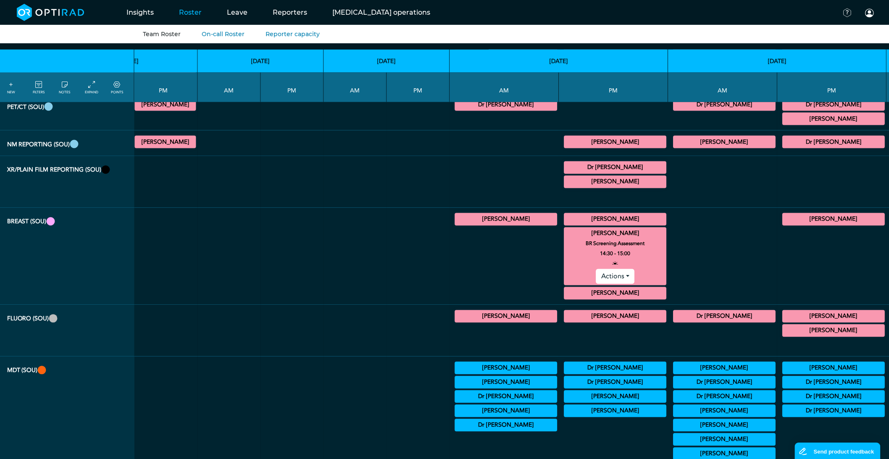
click at [565, 298] on summary "[PERSON_NAME]" at bounding box center [615, 293] width 100 height 10
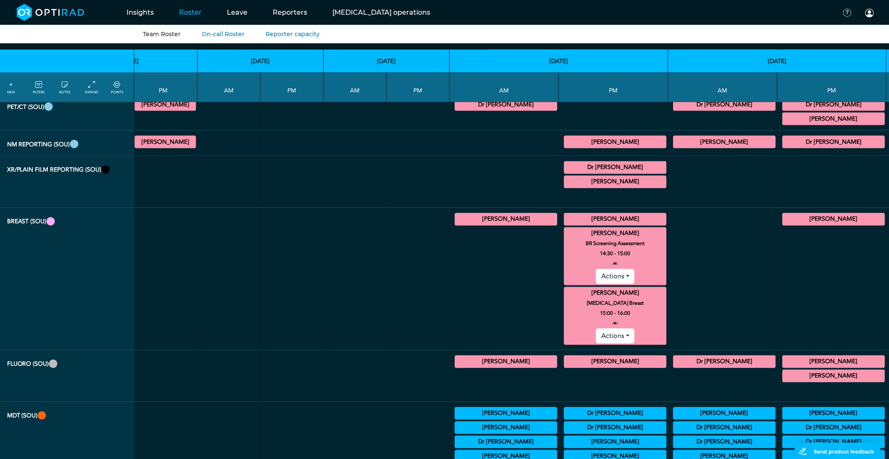
click at [565, 298] on summary "[PERSON_NAME]" at bounding box center [615, 293] width 100 height 10
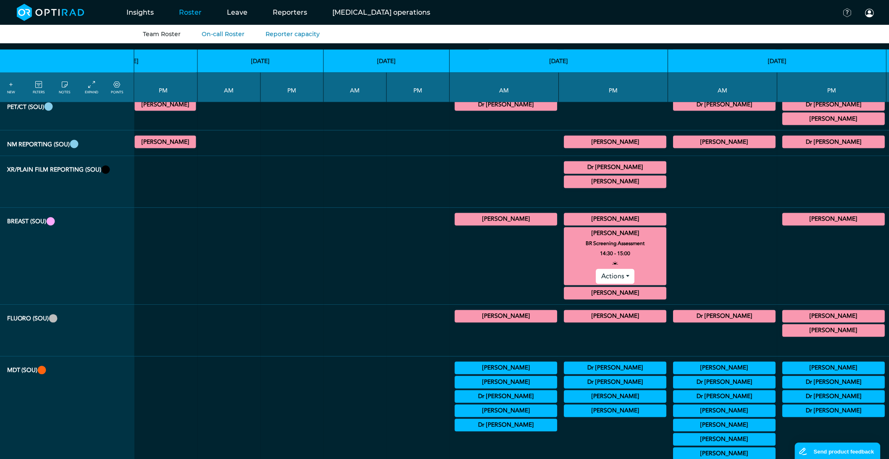
click at [565, 239] on summary "[PERSON_NAME]" at bounding box center [615, 233] width 100 height 10
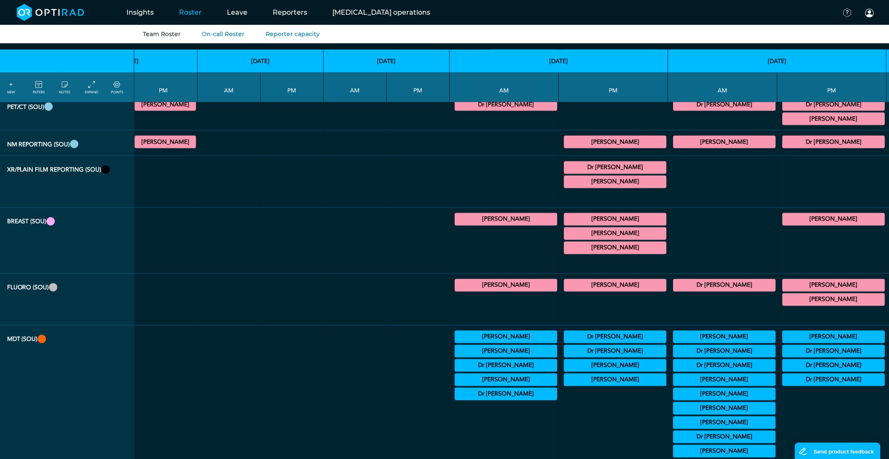
click at [675, 356] on summary "Dr [PERSON_NAME]" at bounding box center [725, 351] width 100 height 10
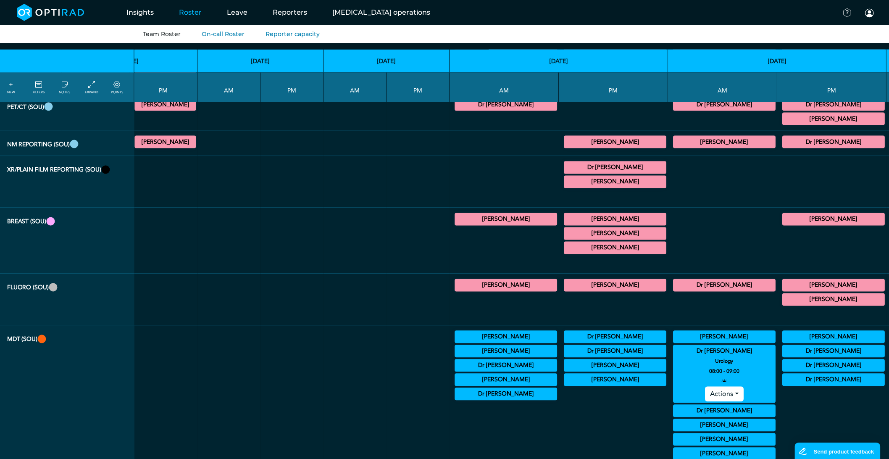
click at [675, 416] on summary "Dr [PERSON_NAME]" at bounding box center [725, 411] width 100 height 10
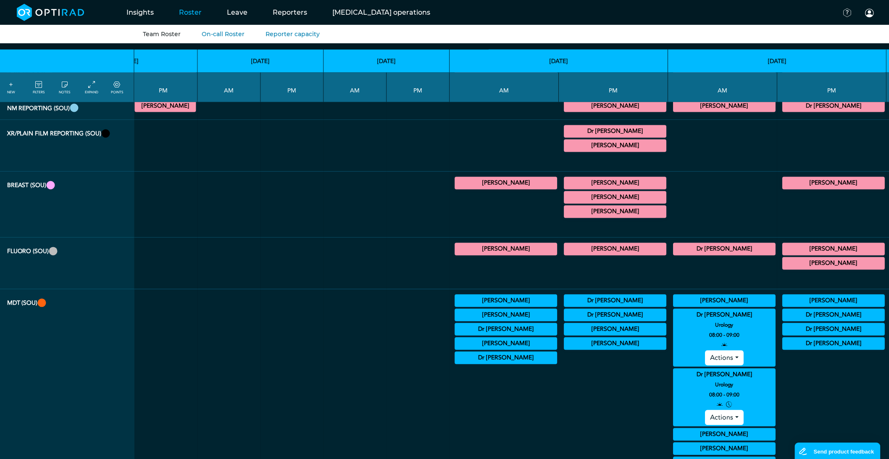
scroll to position [653, 1981]
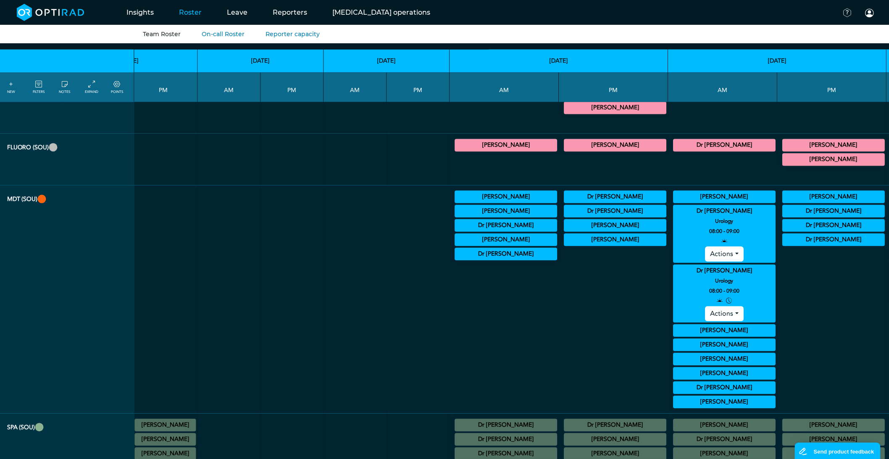
click at [705, 321] on button "Actions" at bounding box center [724, 313] width 38 height 15
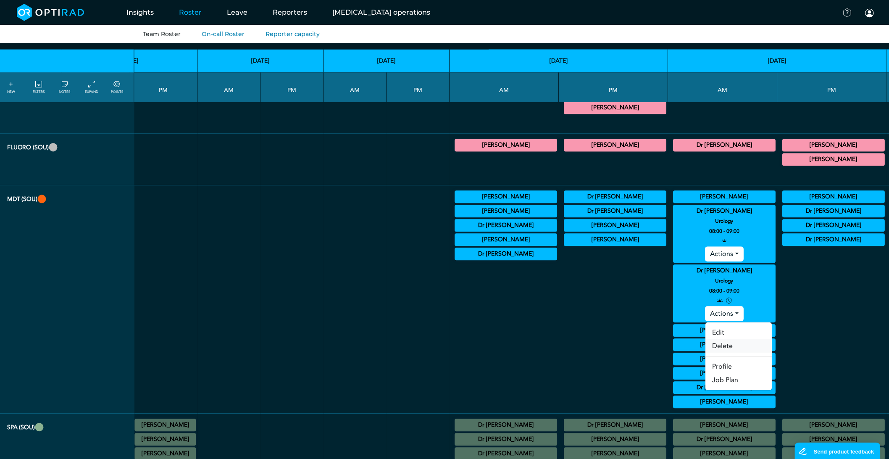
click at [706, 353] on link "Delete" at bounding box center [739, 345] width 66 height 13
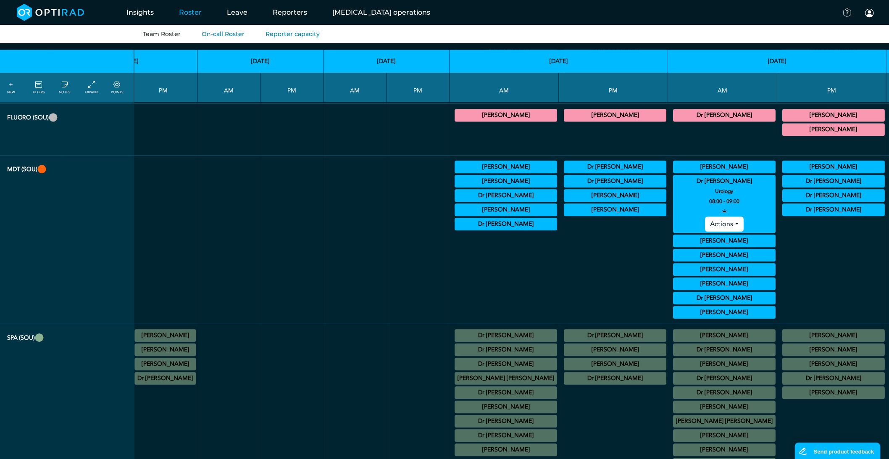
scroll to position [606, 1981]
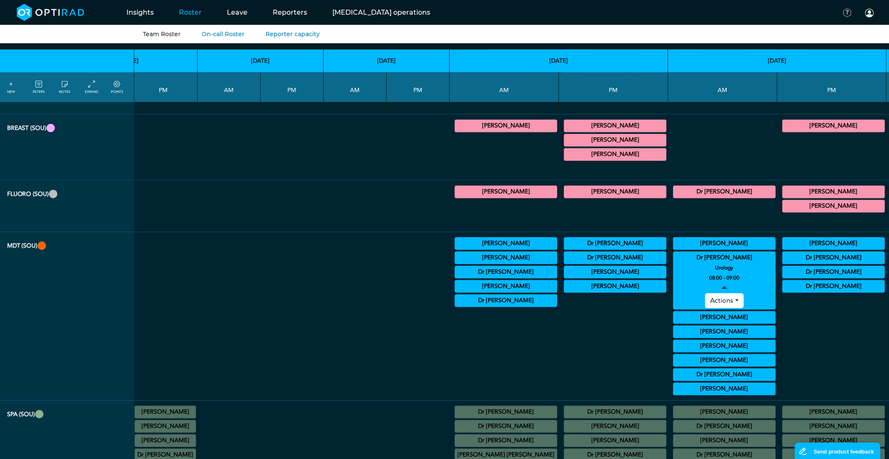
click at [673, 250] on div "[PERSON_NAME] Urology 08:00 - 09:00 Actions" at bounding box center [724, 243] width 102 height 13
click at [675, 263] on summary "Dr [PERSON_NAME]" at bounding box center [725, 258] width 100 height 10
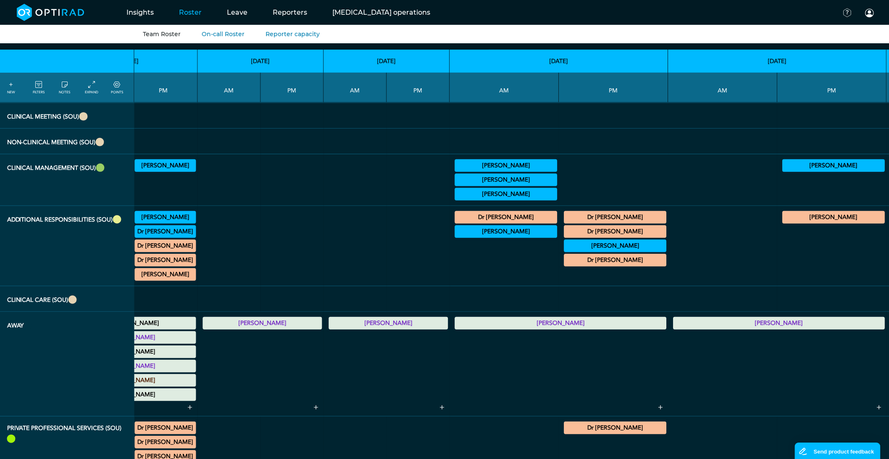
scroll to position [1400, 1981]
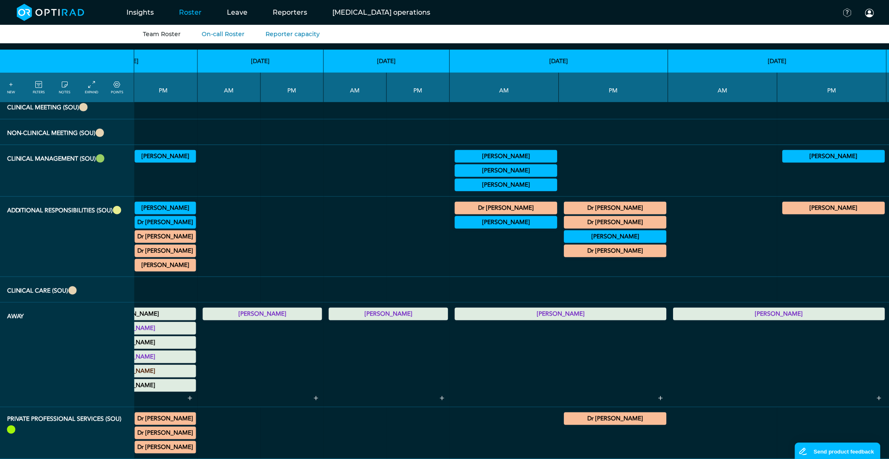
click at [565, 227] on summary "Dr [PERSON_NAME]" at bounding box center [615, 222] width 100 height 10
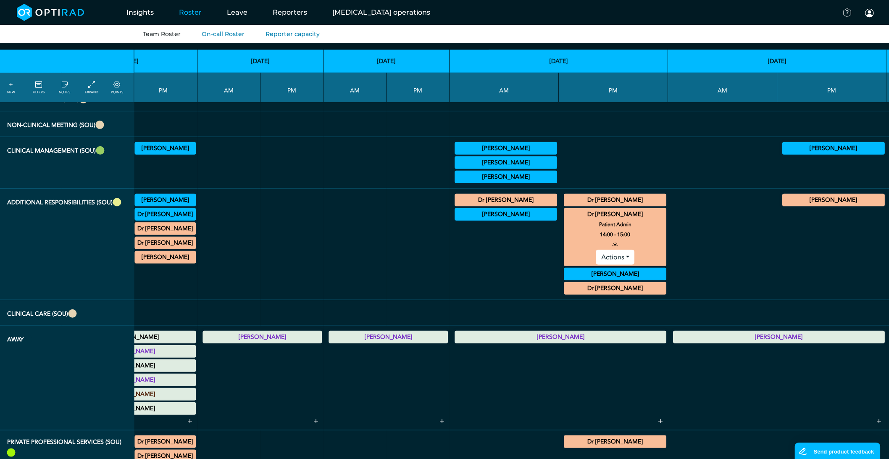
click at [565, 205] on summary "Dr [PERSON_NAME]" at bounding box center [615, 200] width 100 height 10
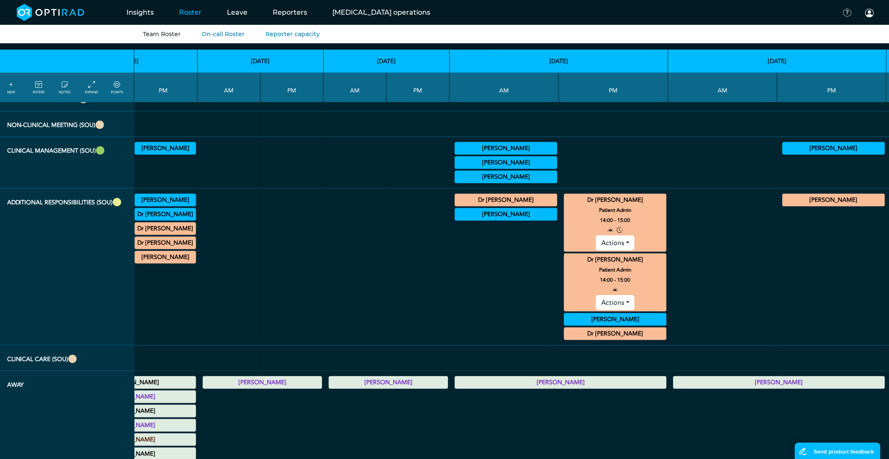
click at [596, 250] on button "Actions" at bounding box center [615, 242] width 38 height 15
click at [596, 282] on link "Delete" at bounding box center [629, 274] width 66 height 13
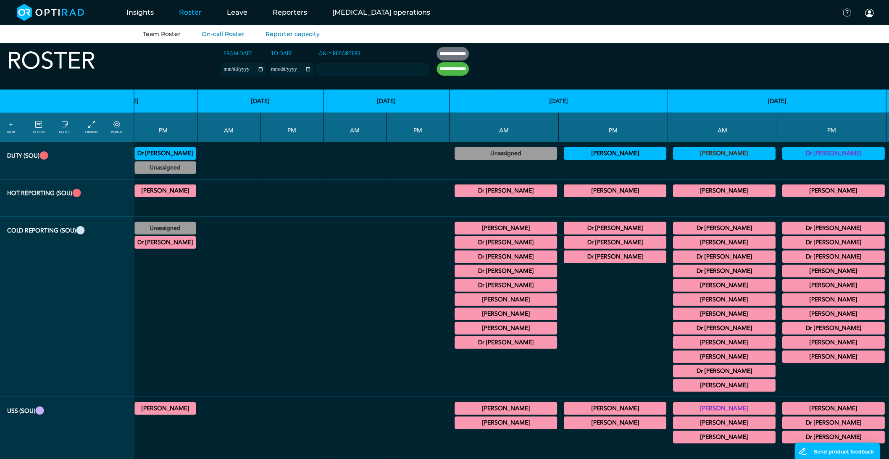
scroll to position [0, 1981]
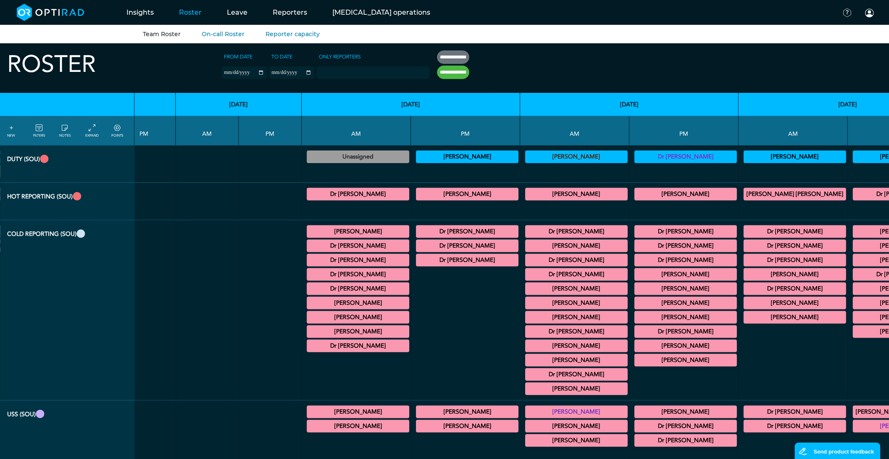
scroll to position [0, 2126]
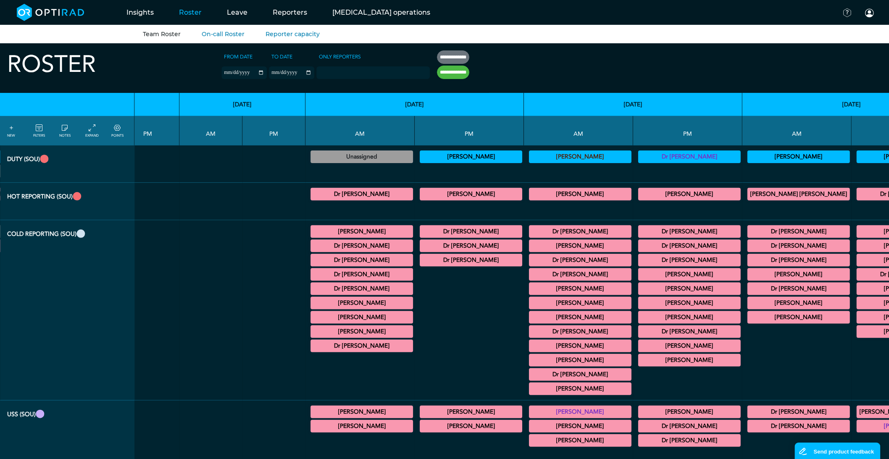
click at [748, 257] on summary "Dr [PERSON_NAME]" at bounding box center [798, 260] width 100 height 10
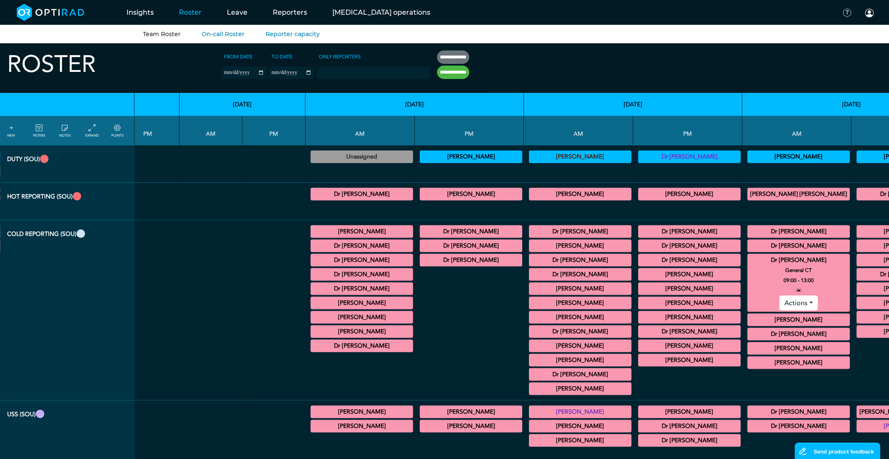
click at [748, 260] on summary "Dr [PERSON_NAME]" at bounding box center [798, 260] width 100 height 10
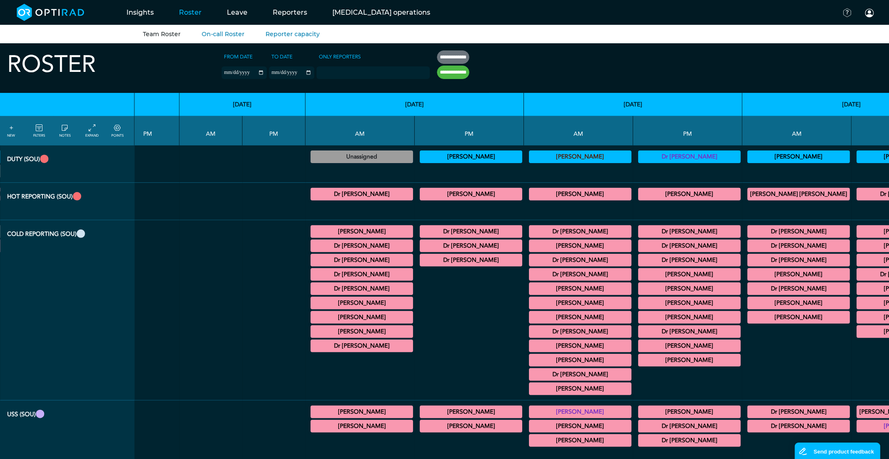
click at [748, 294] on summary "Dr [PERSON_NAME]" at bounding box center [798, 288] width 100 height 10
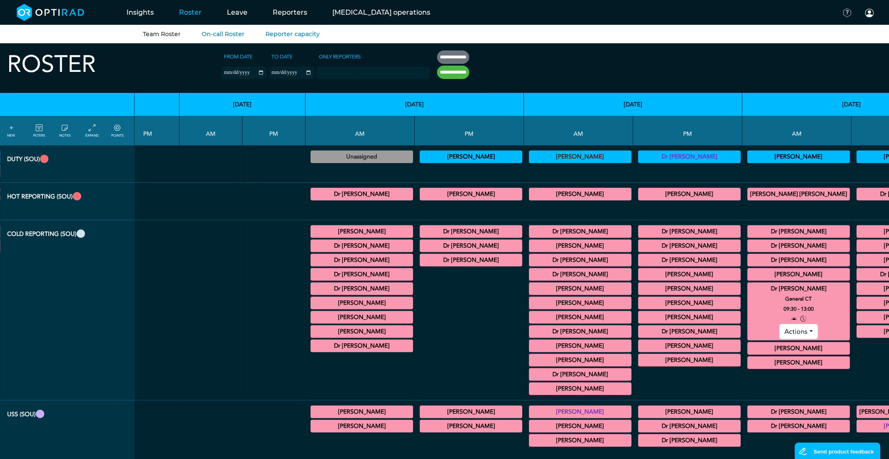
click at [779, 337] on button "Actions" at bounding box center [798, 331] width 38 height 15
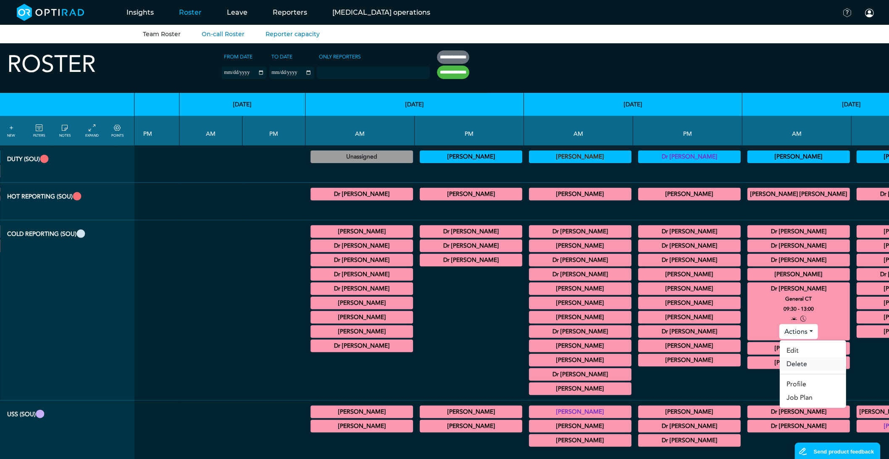
click at [780, 366] on link "Delete" at bounding box center [813, 363] width 66 height 13
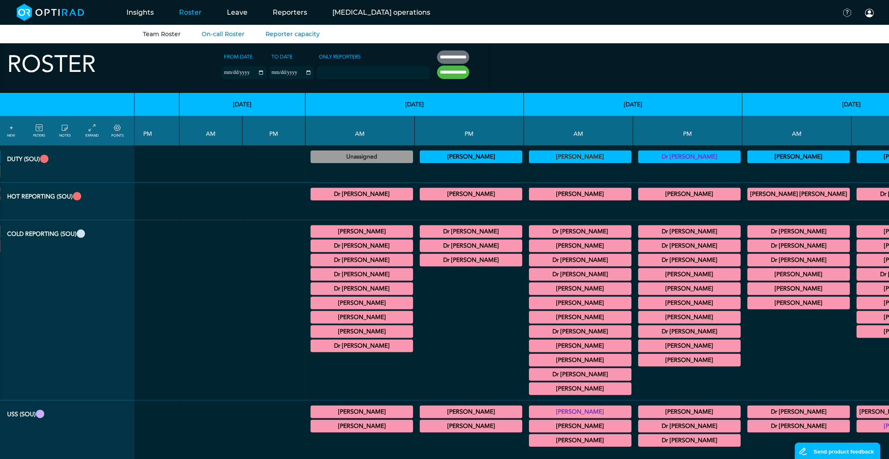
drag, startPoint x: 724, startPoint y: 326, endPoint x: 488, endPoint y: 48, distance: 365.3
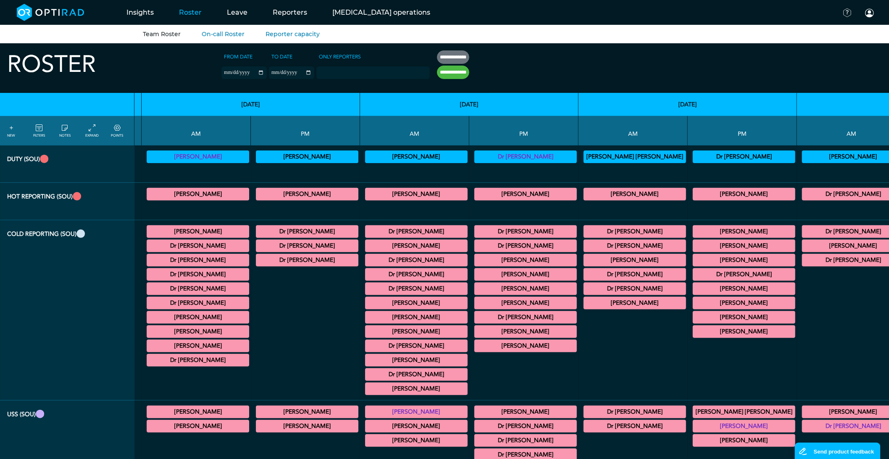
scroll to position [0, 1043]
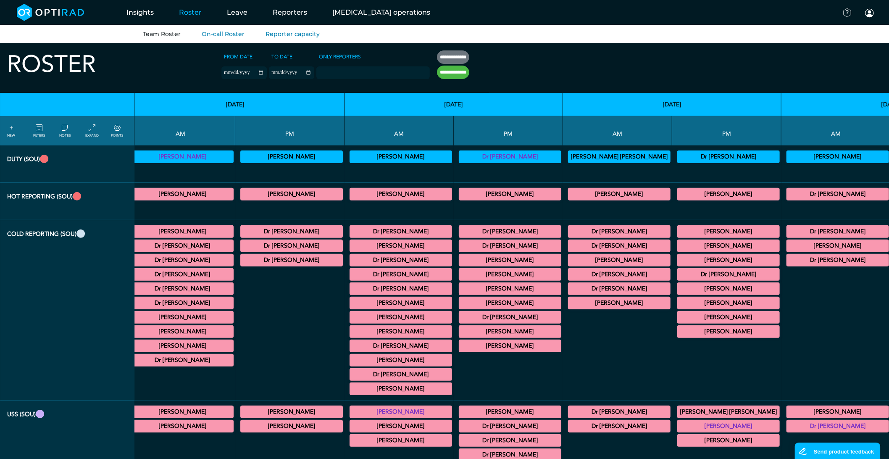
click at [678, 278] on summary "Dr [PERSON_NAME]" at bounding box center [728, 274] width 100 height 10
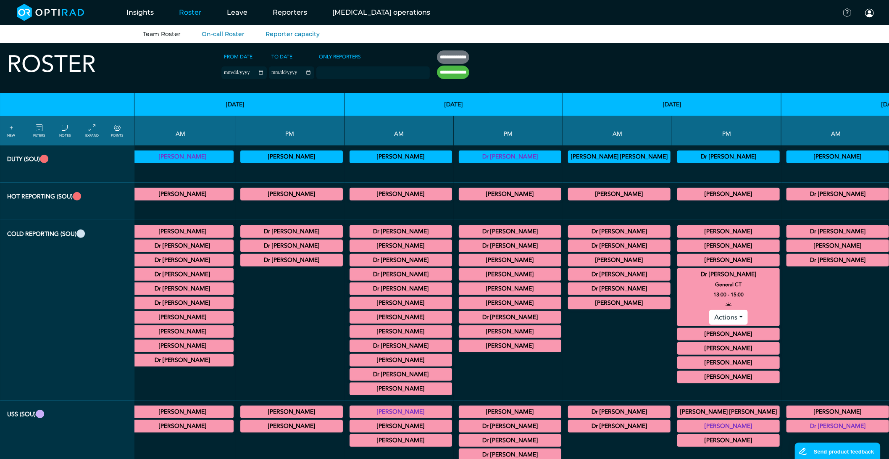
click at [678, 278] on summary "Dr [PERSON_NAME]" at bounding box center [728, 274] width 100 height 10
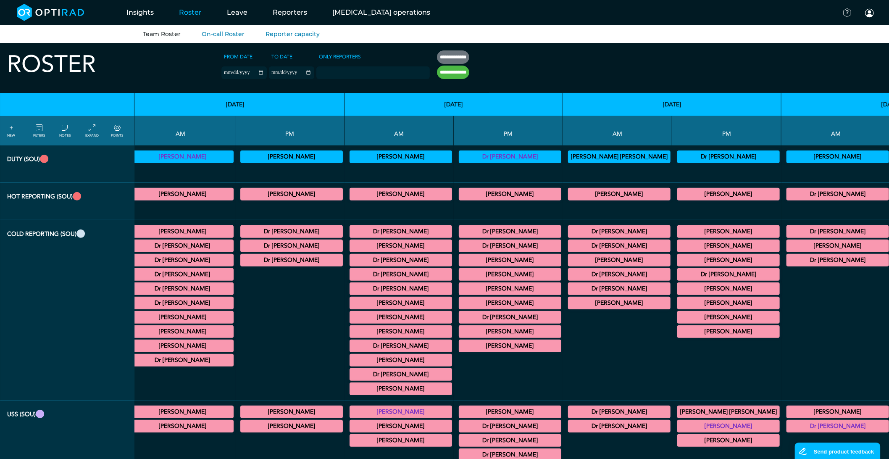
click at [678, 318] on summary "[PERSON_NAME]" at bounding box center [728, 317] width 100 height 10
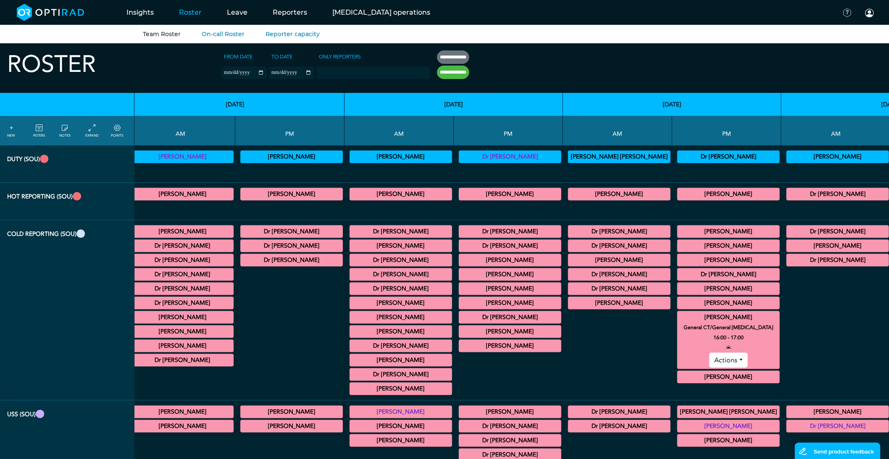
click at [678, 318] on summary "[PERSON_NAME]" at bounding box center [728, 317] width 100 height 10
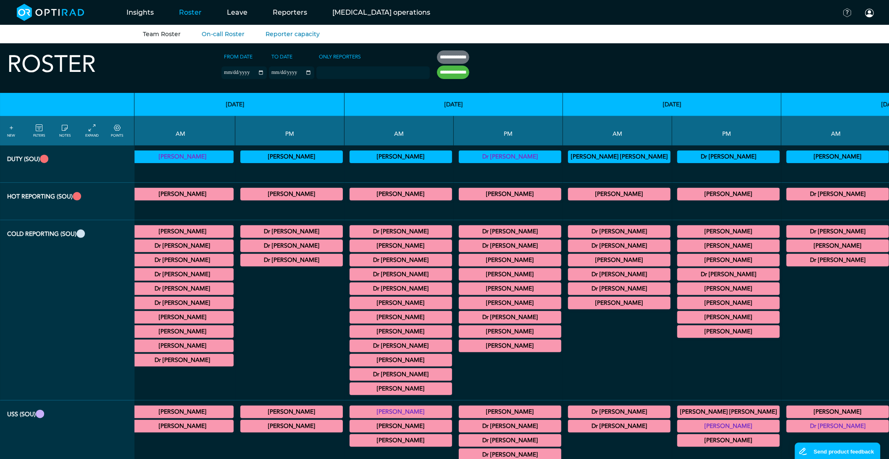
click at [569, 279] on summary "Dr [PERSON_NAME]" at bounding box center [619, 274] width 100 height 10
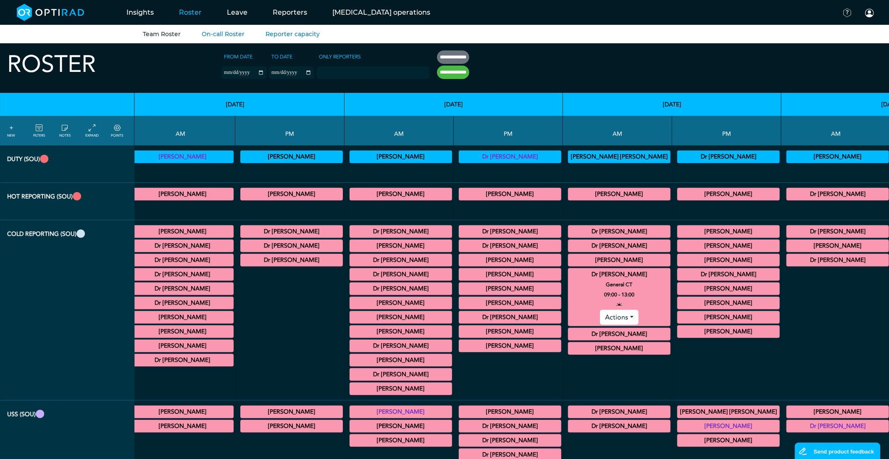
click at [569, 333] on summary "Dr [PERSON_NAME]" at bounding box center [619, 334] width 100 height 10
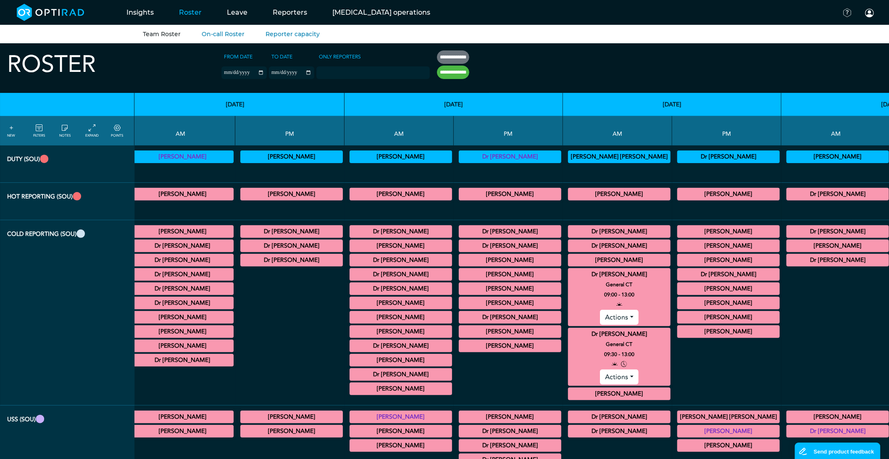
click at [600, 380] on button "Actions" at bounding box center [619, 376] width 38 height 15
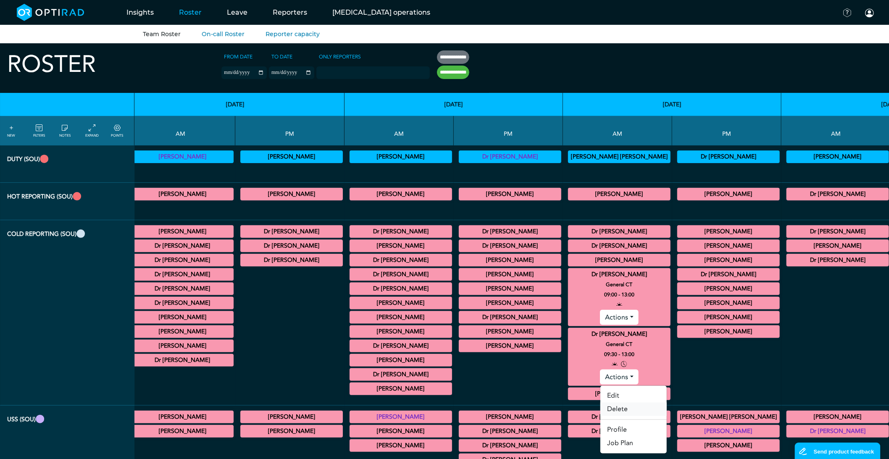
click at [600, 411] on link "Delete" at bounding box center [633, 408] width 66 height 13
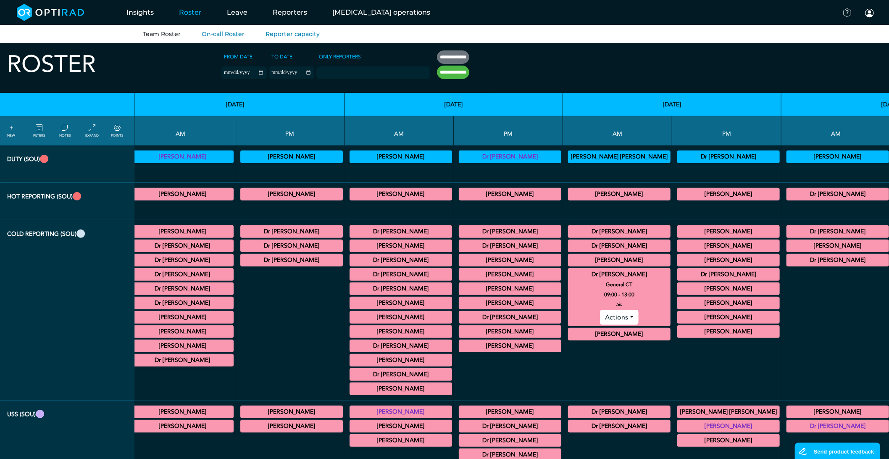
click at [569, 278] on summary "Dr [PERSON_NAME]" at bounding box center [619, 274] width 100 height 10
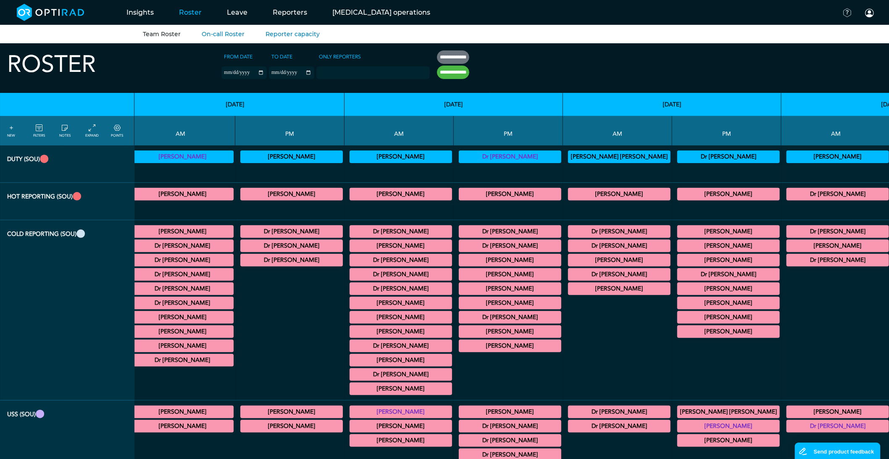
click at [351, 289] on summary "Dr [PERSON_NAME]" at bounding box center [401, 288] width 100 height 10
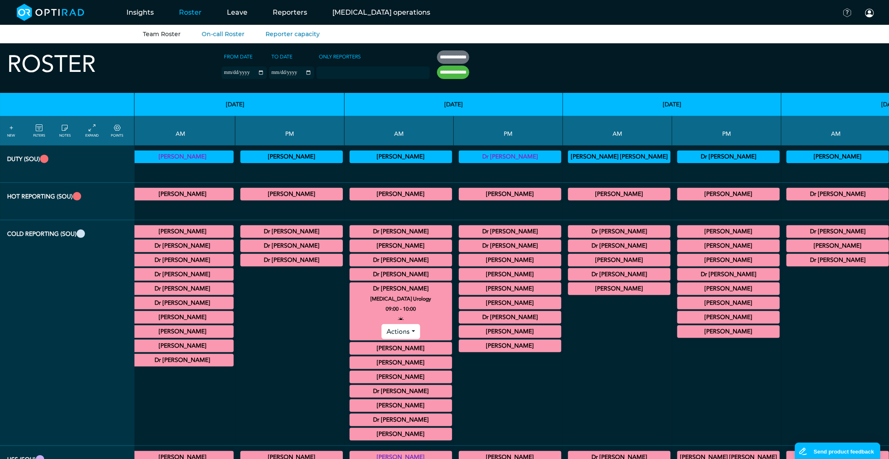
click at [351, 271] on summary "Dr [PERSON_NAME]" at bounding box center [401, 274] width 100 height 10
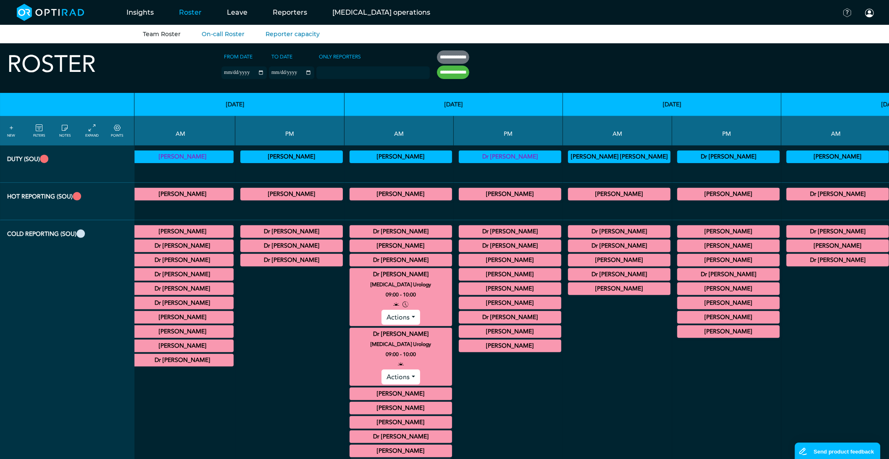
click at [381, 315] on button "Actions" at bounding box center [400, 317] width 38 height 15
click at [382, 350] on link "Delete" at bounding box center [415, 349] width 66 height 13
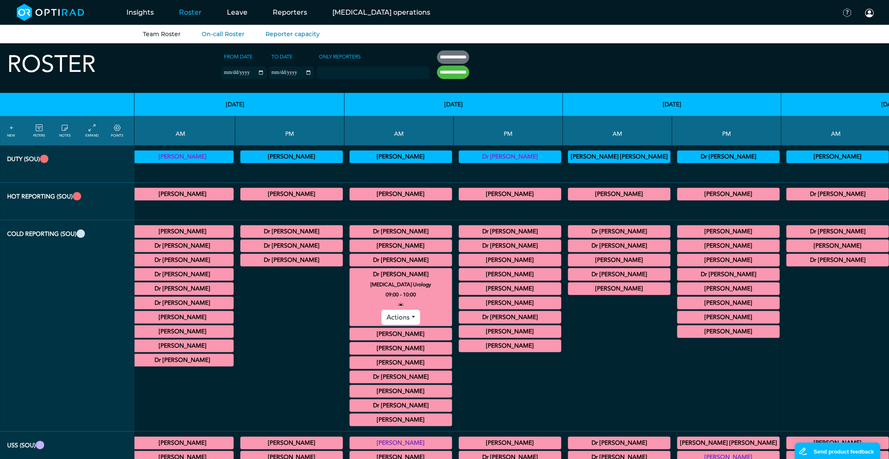
click at [351, 276] on summary "Dr [PERSON_NAME]" at bounding box center [401, 274] width 100 height 10
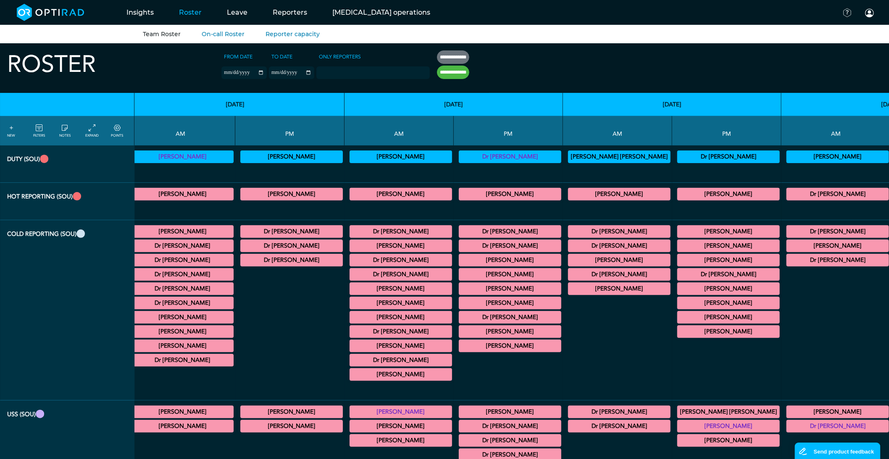
click at [351, 333] on summary "Dr [PERSON_NAME]" at bounding box center [401, 331] width 100 height 10
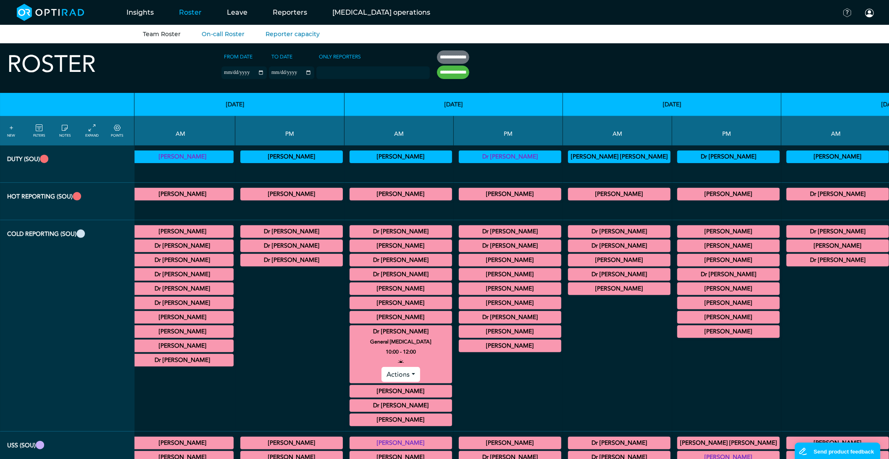
click at [351, 333] on summary "Dr [PERSON_NAME]" at bounding box center [401, 331] width 100 height 10
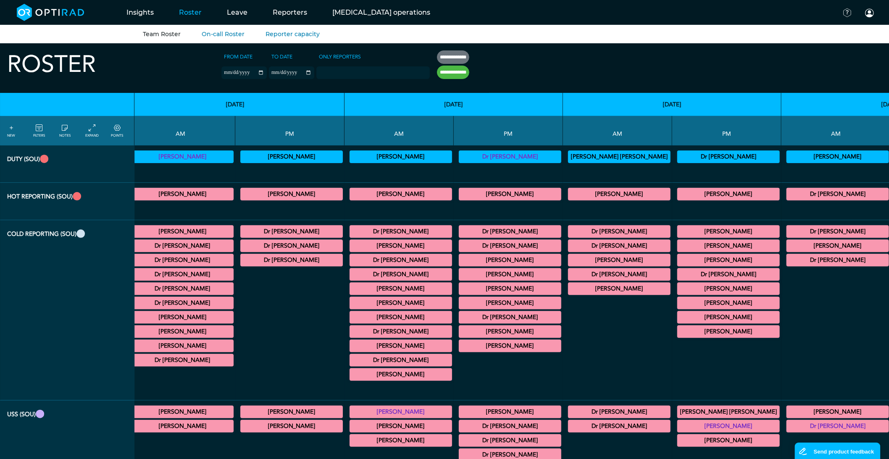
click at [460, 242] on summary "Dr [PERSON_NAME]" at bounding box center [510, 246] width 100 height 10
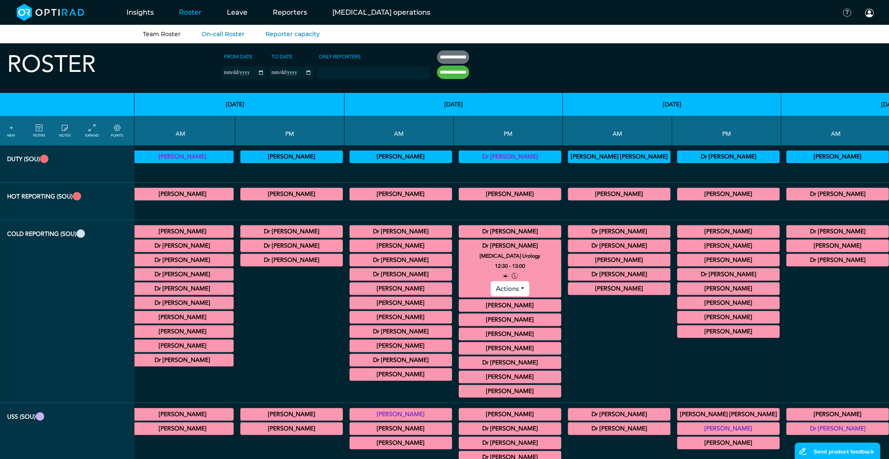
click at [491, 291] on button "Actions" at bounding box center [510, 288] width 38 height 15
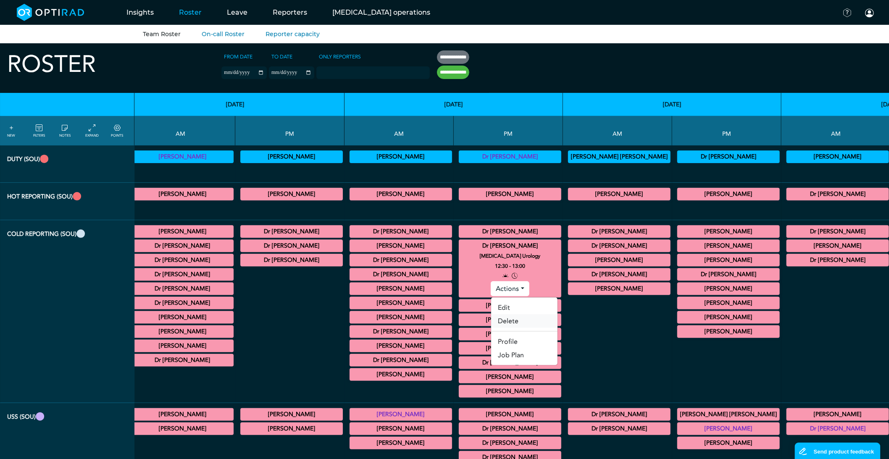
click at [491, 322] on link "Delete" at bounding box center [524, 320] width 66 height 13
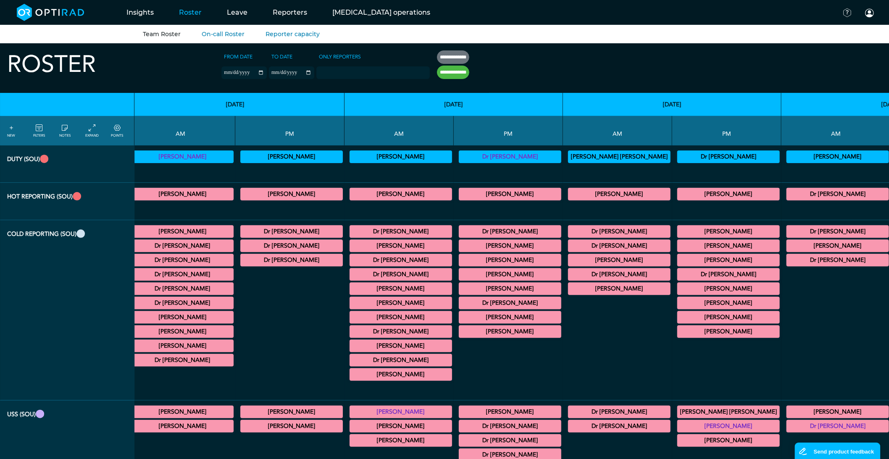
click at [195, 287] on summary "Dr [PERSON_NAME]" at bounding box center [182, 288] width 100 height 10
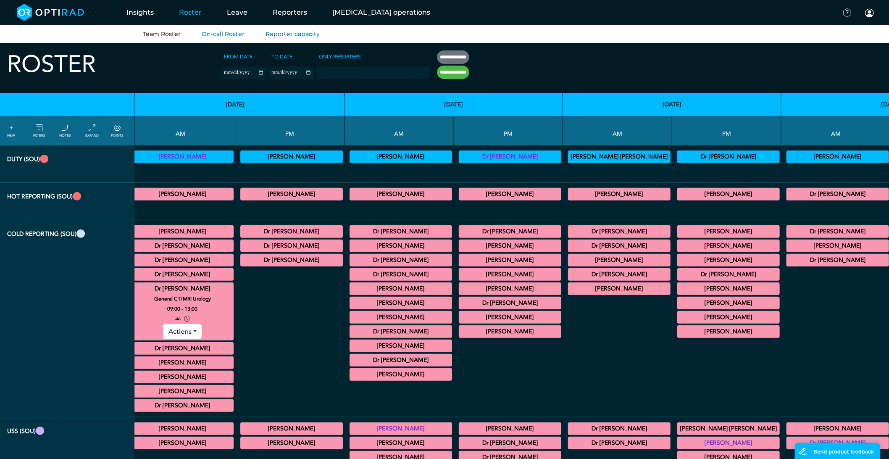
click at [181, 337] on button "Actions" at bounding box center [182, 331] width 38 height 15
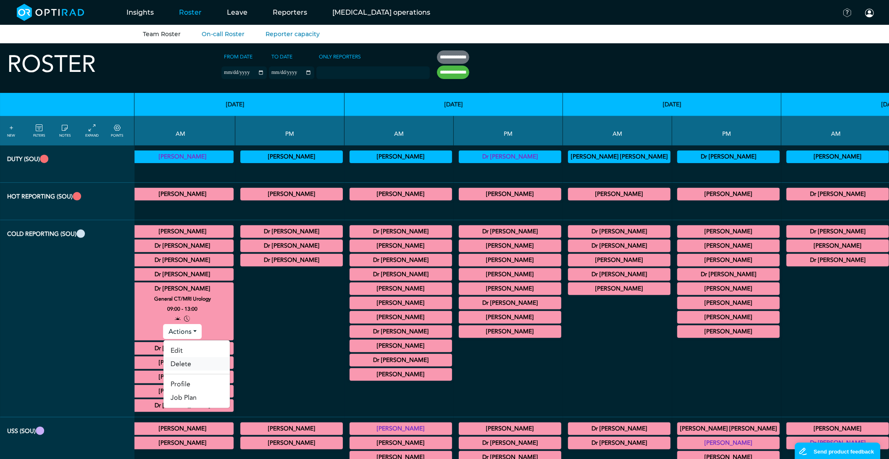
click at [181, 365] on link "Delete" at bounding box center [196, 363] width 66 height 13
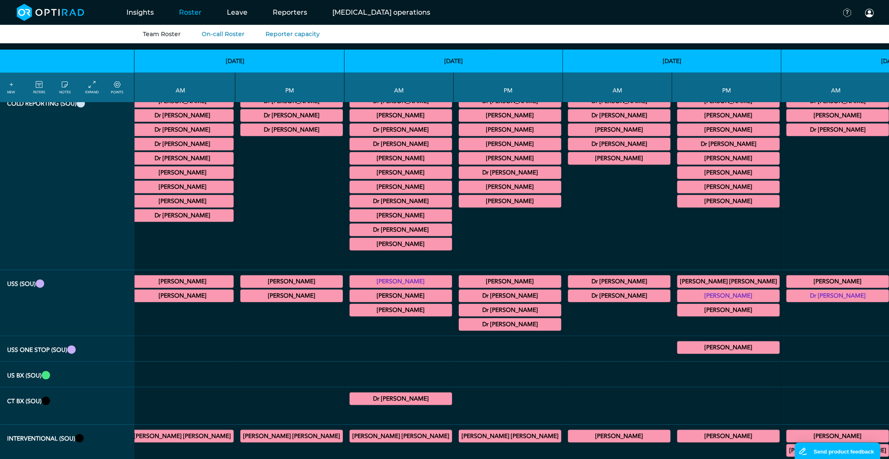
scroll to position [140, 1043]
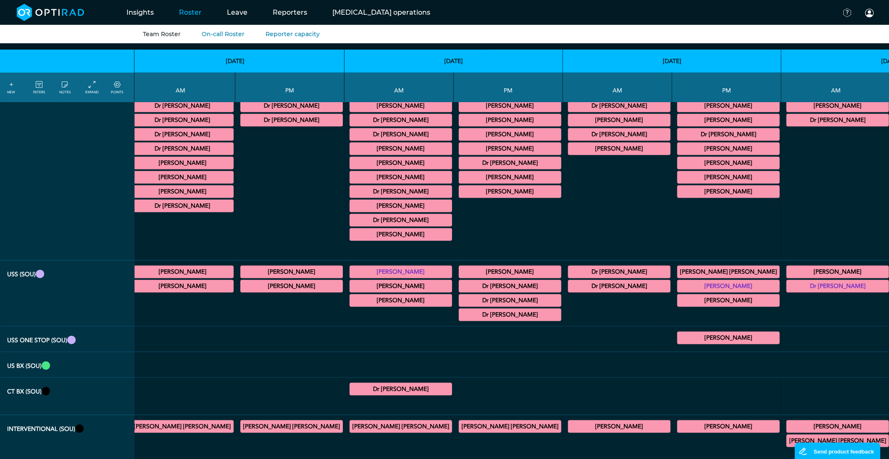
click at [460, 305] on summary "Dr [PERSON_NAME]" at bounding box center [510, 300] width 100 height 10
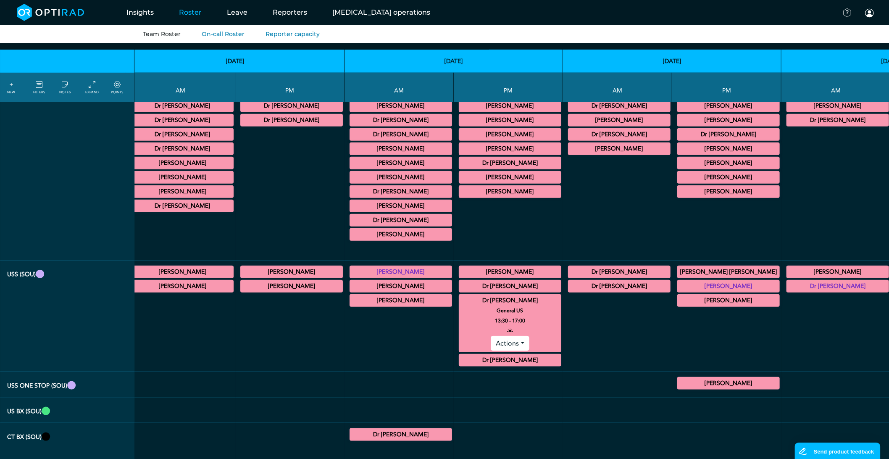
click at [460, 301] on summary "Dr [PERSON_NAME]" at bounding box center [510, 300] width 100 height 10
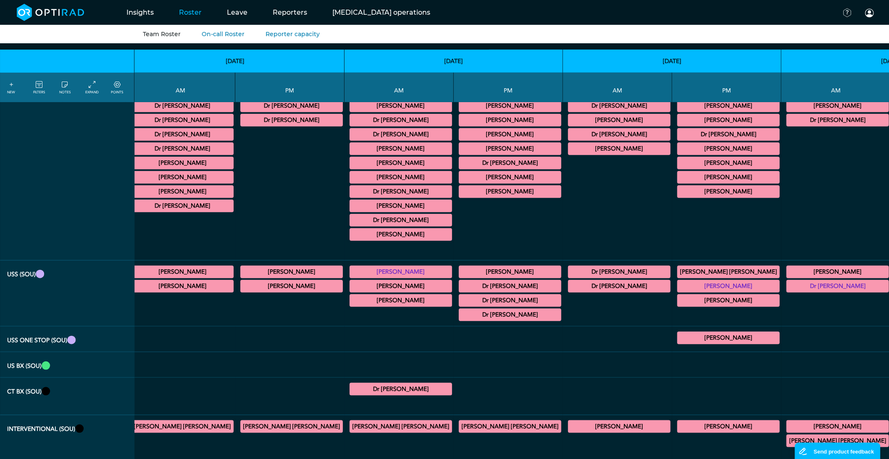
click at [460, 291] on summary "Dr [PERSON_NAME]" at bounding box center [510, 286] width 100 height 10
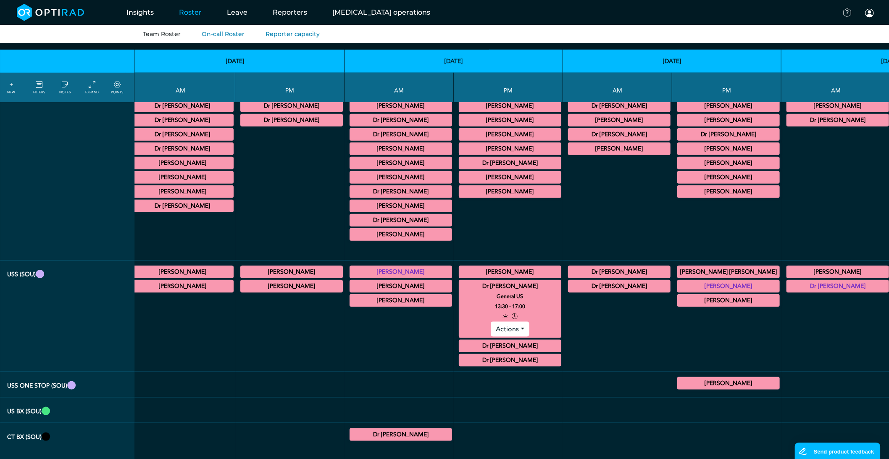
click at [491, 332] on button "Actions" at bounding box center [510, 328] width 38 height 15
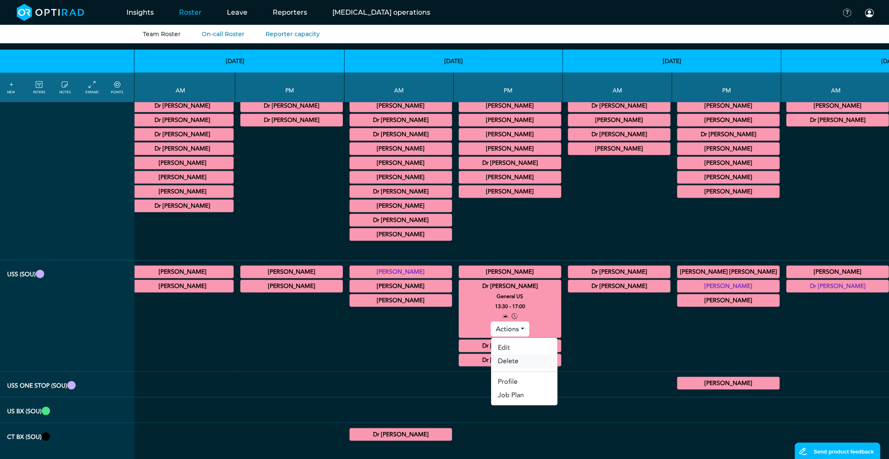
click at [491, 365] on link "Delete" at bounding box center [524, 360] width 66 height 13
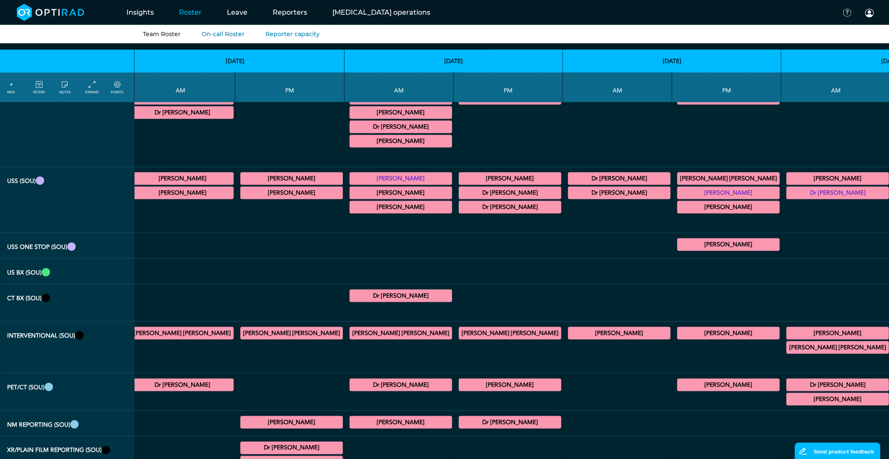
scroll to position [280, 1043]
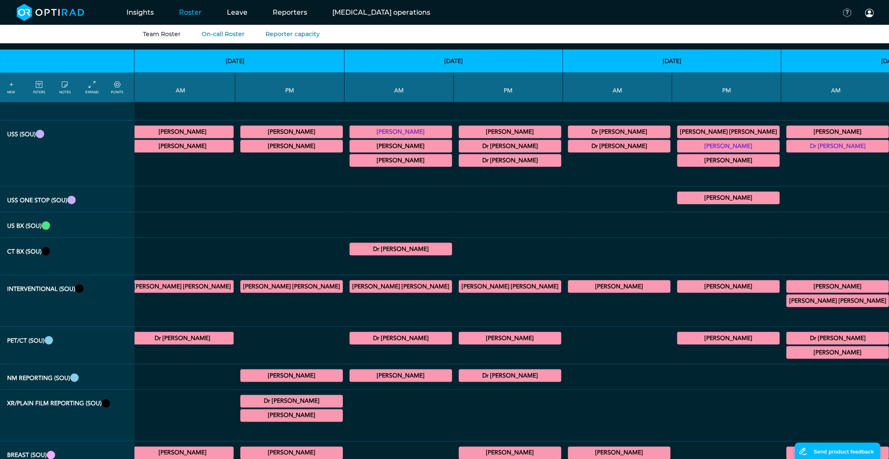
click at [351, 254] on summary "Dr [PERSON_NAME]" at bounding box center [401, 249] width 100 height 10
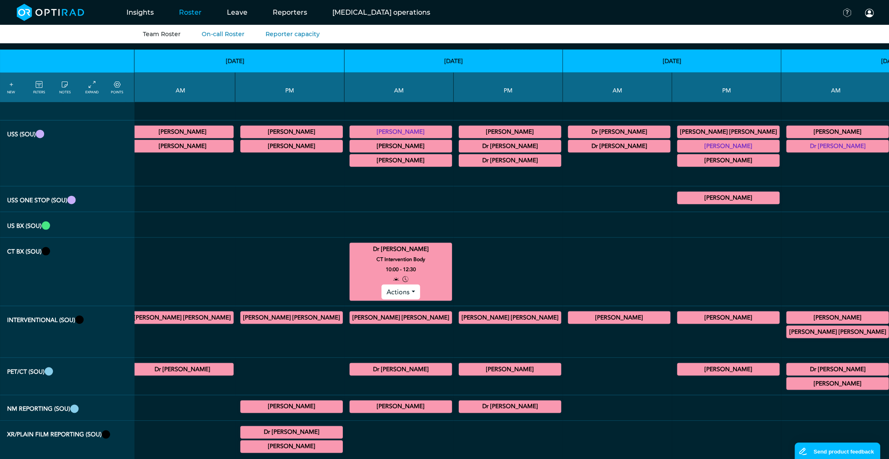
click at [381, 297] on button "Actions" at bounding box center [400, 291] width 38 height 15
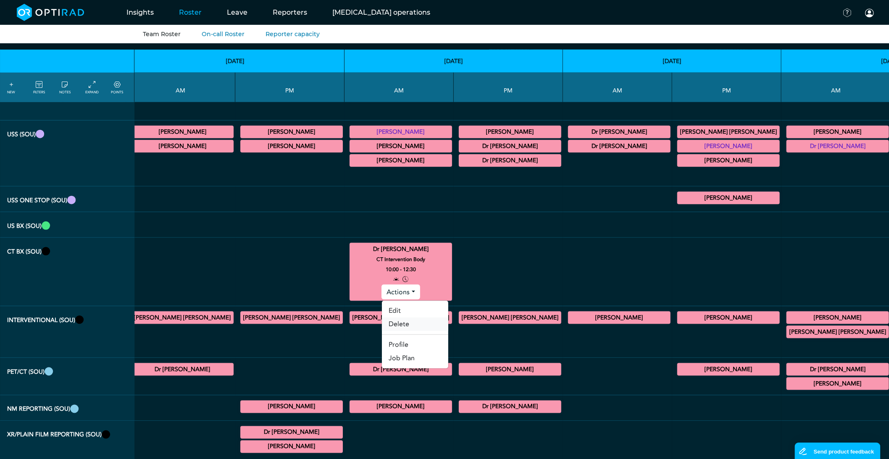
drag, startPoint x: 320, startPoint y: 332, endPoint x: 488, endPoint y: 44, distance: 333.7
click at [382, 331] on link "Delete" at bounding box center [415, 324] width 66 height 13
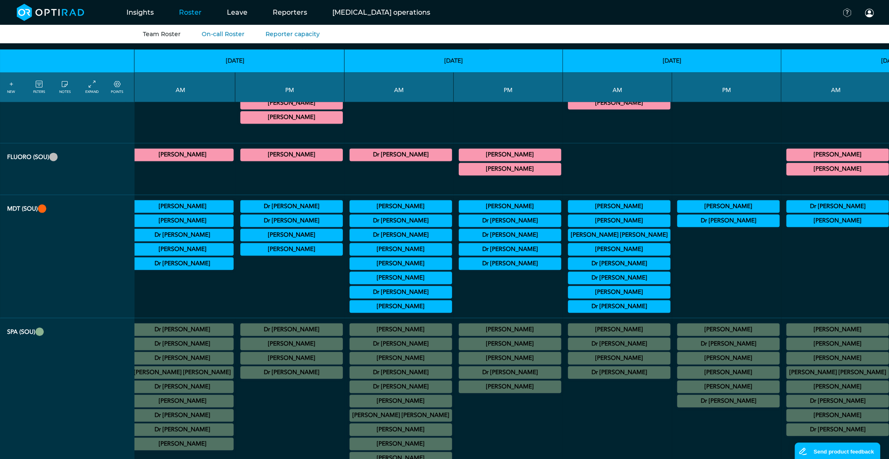
scroll to position [700, 1043]
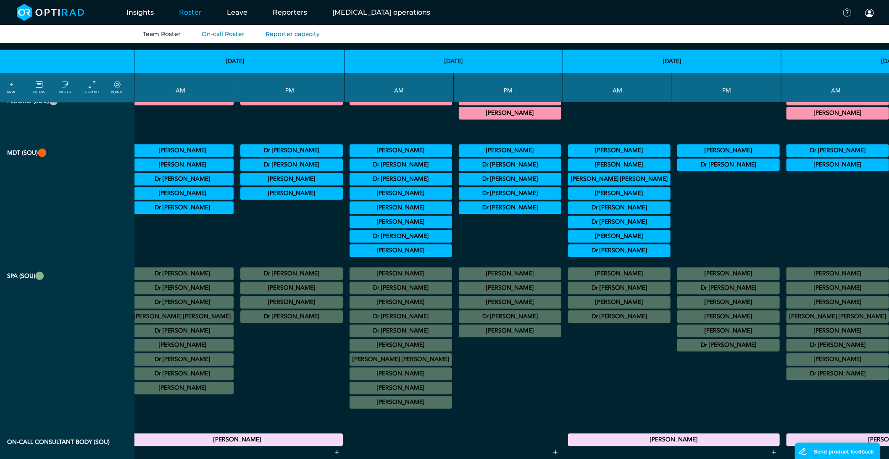
click at [351, 336] on summary "Dr [PERSON_NAME]" at bounding box center [401, 330] width 100 height 10
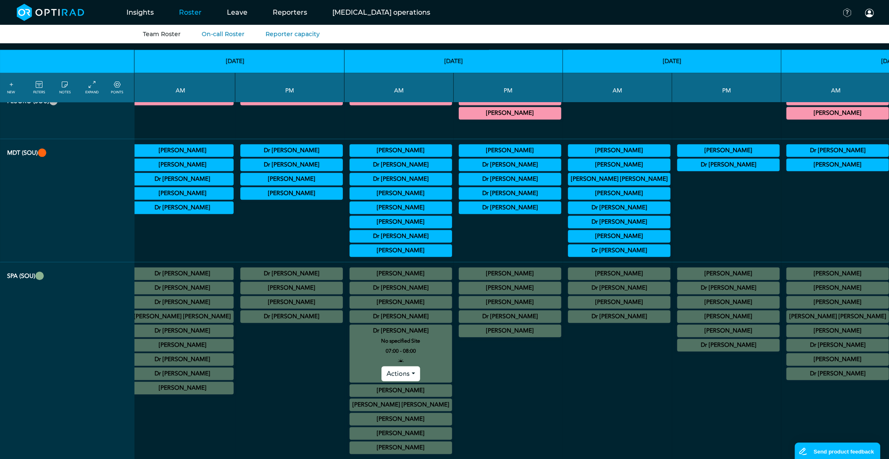
click at [351, 321] on summary "Dr [PERSON_NAME]" at bounding box center [401, 316] width 100 height 10
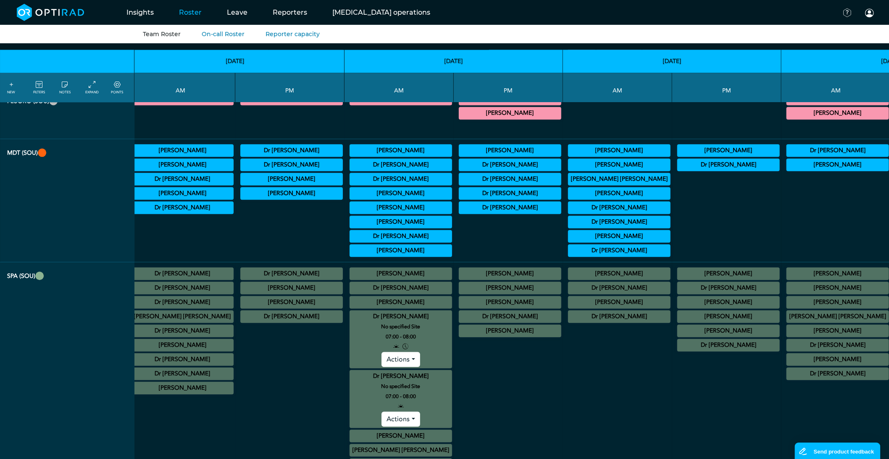
click at [381, 367] on button "Actions" at bounding box center [400, 359] width 38 height 15
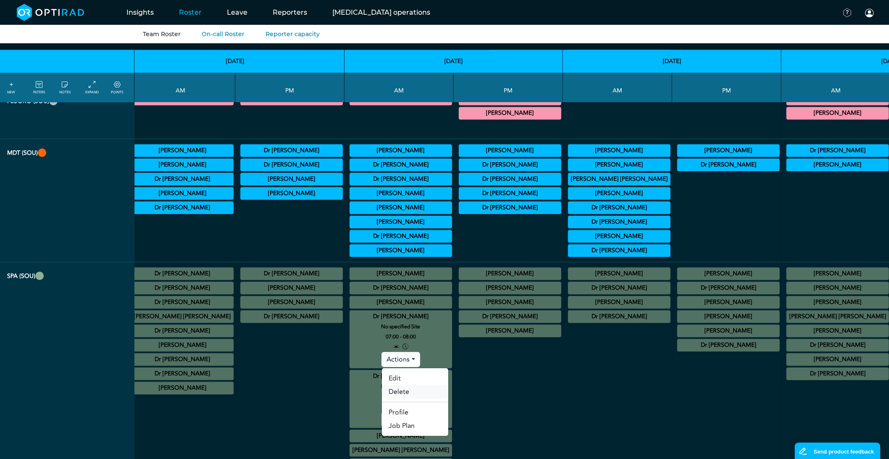
click at [382, 398] on link "Delete" at bounding box center [415, 391] width 66 height 13
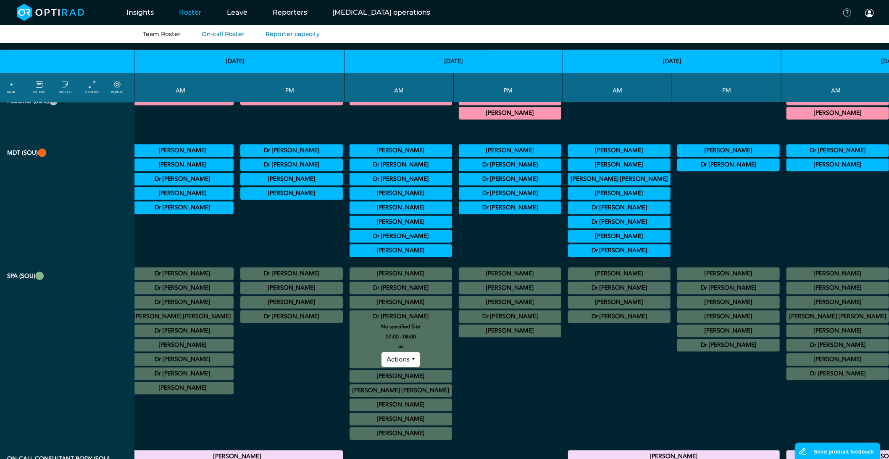
click at [351, 321] on summary "Dr [PERSON_NAME]" at bounding box center [401, 316] width 100 height 10
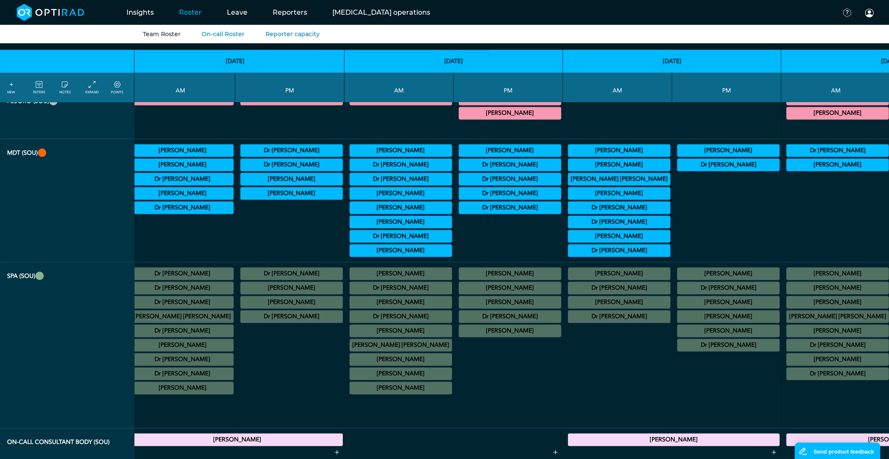
click at [175, 307] on summary "Dr [PERSON_NAME]" at bounding box center [182, 302] width 100 height 10
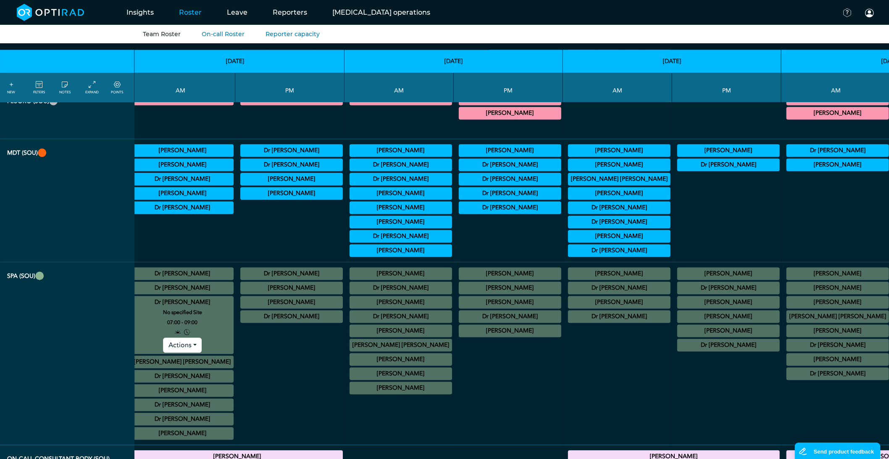
click at [181, 352] on button "Actions" at bounding box center [182, 344] width 38 height 15
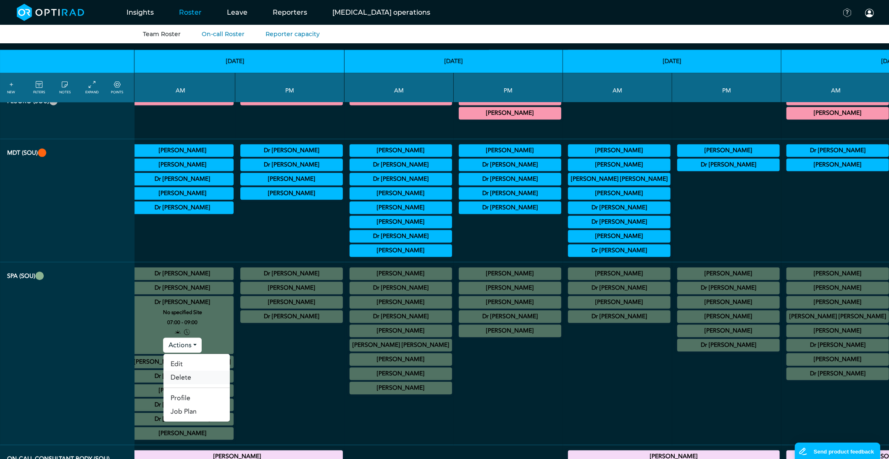
click at [203, 384] on link "Delete" at bounding box center [196, 376] width 66 height 13
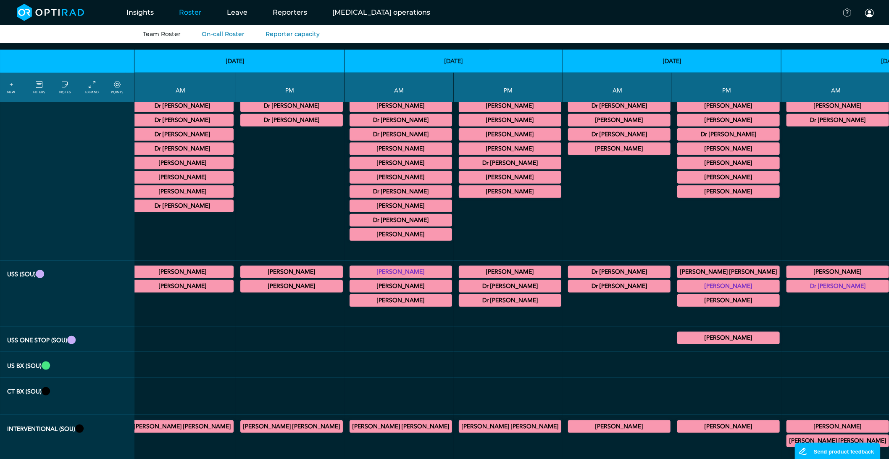
scroll to position [0, 1043]
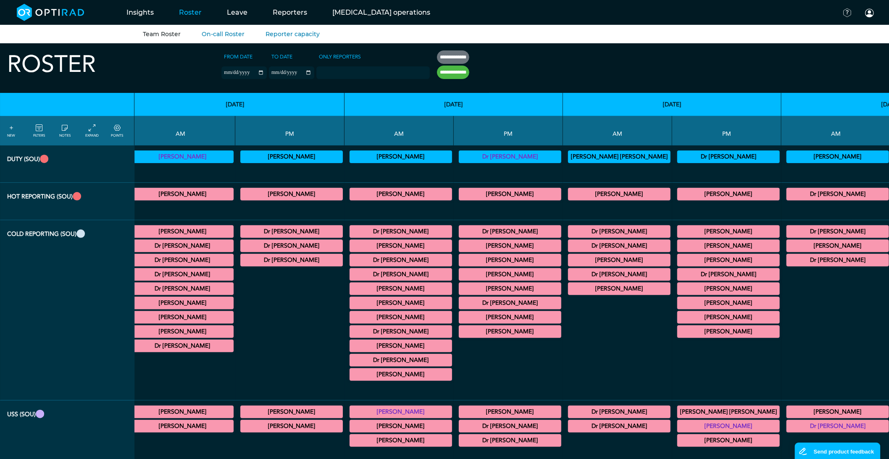
click at [351, 336] on summary "Dr [PERSON_NAME]" at bounding box center [401, 331] width 100 height 10
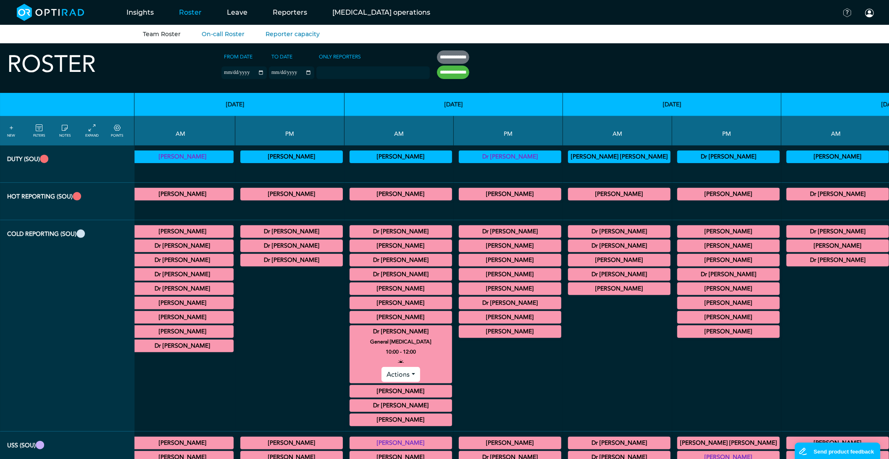
click at [351, 336] on summary "Dr [PERSON_NAME]" at bounding box center [401, 331] width 100 height 10
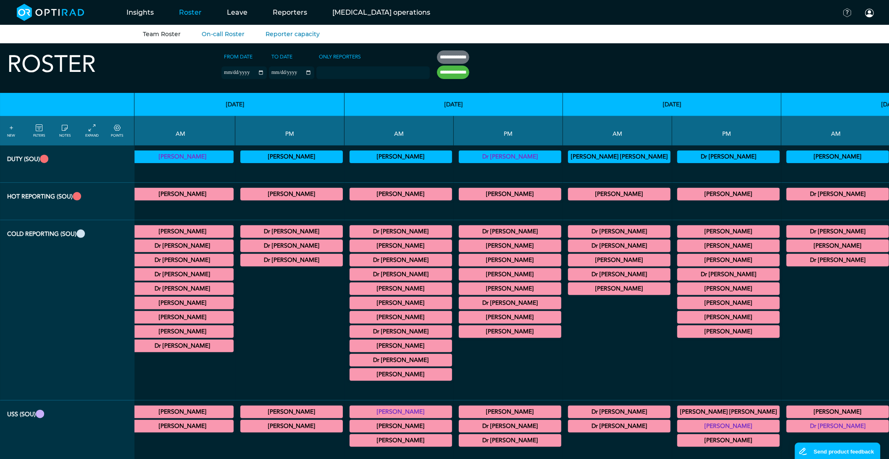
click at [351, 279] on summary "Dr [PERSON_NAME]" at bounding box center [401, 274] width 100 height 10
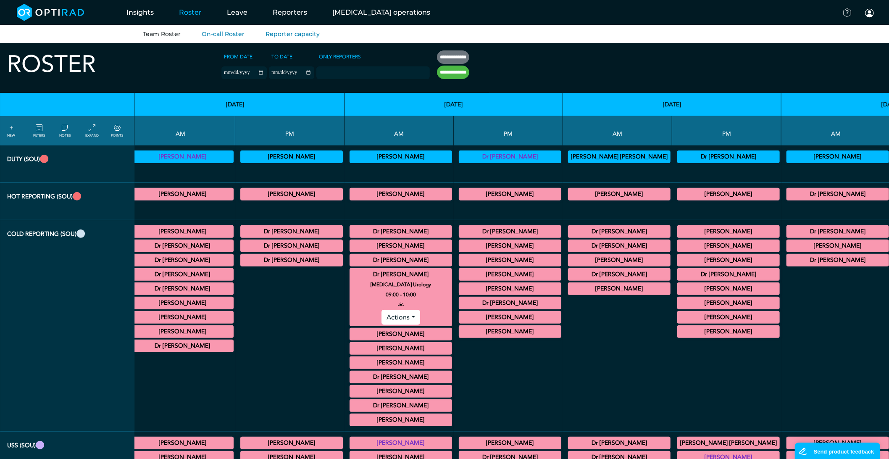
click at [351, 278] on summary "Dr [PERSON_NAME]" at bounding box center [401, 274] width 100 height 10
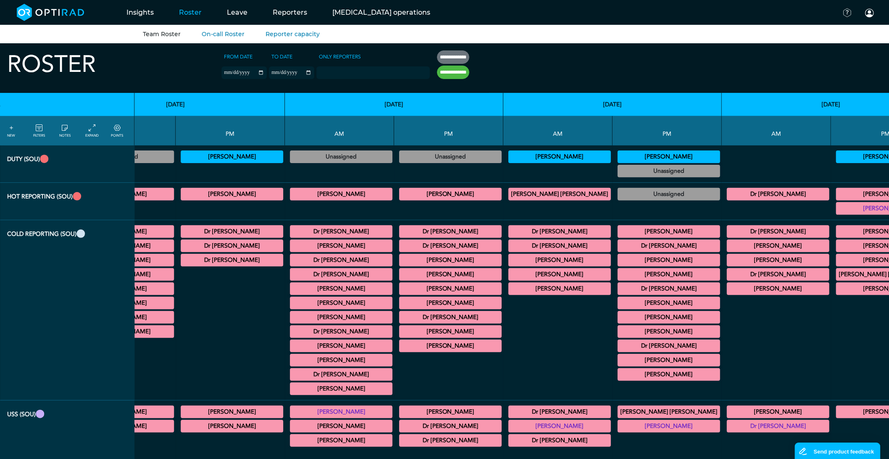
scroll to position [0, 5048]
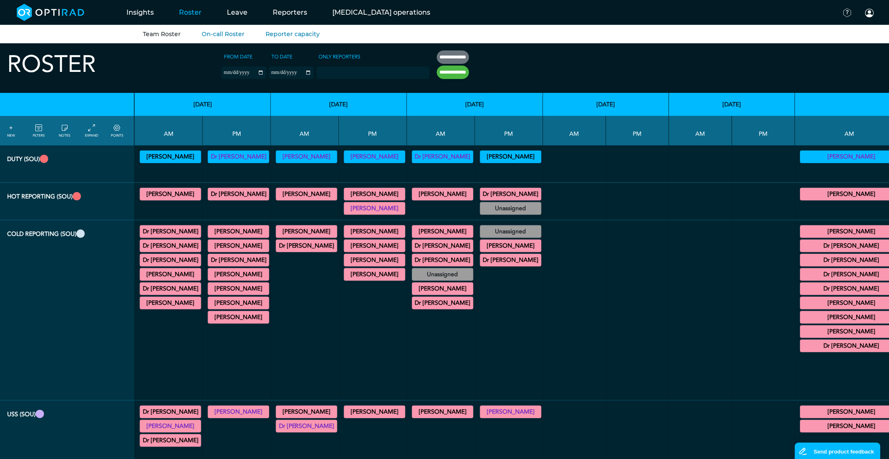
scroll to position [0, 0]
